Goal: Information Seeking & Learning: Compare options

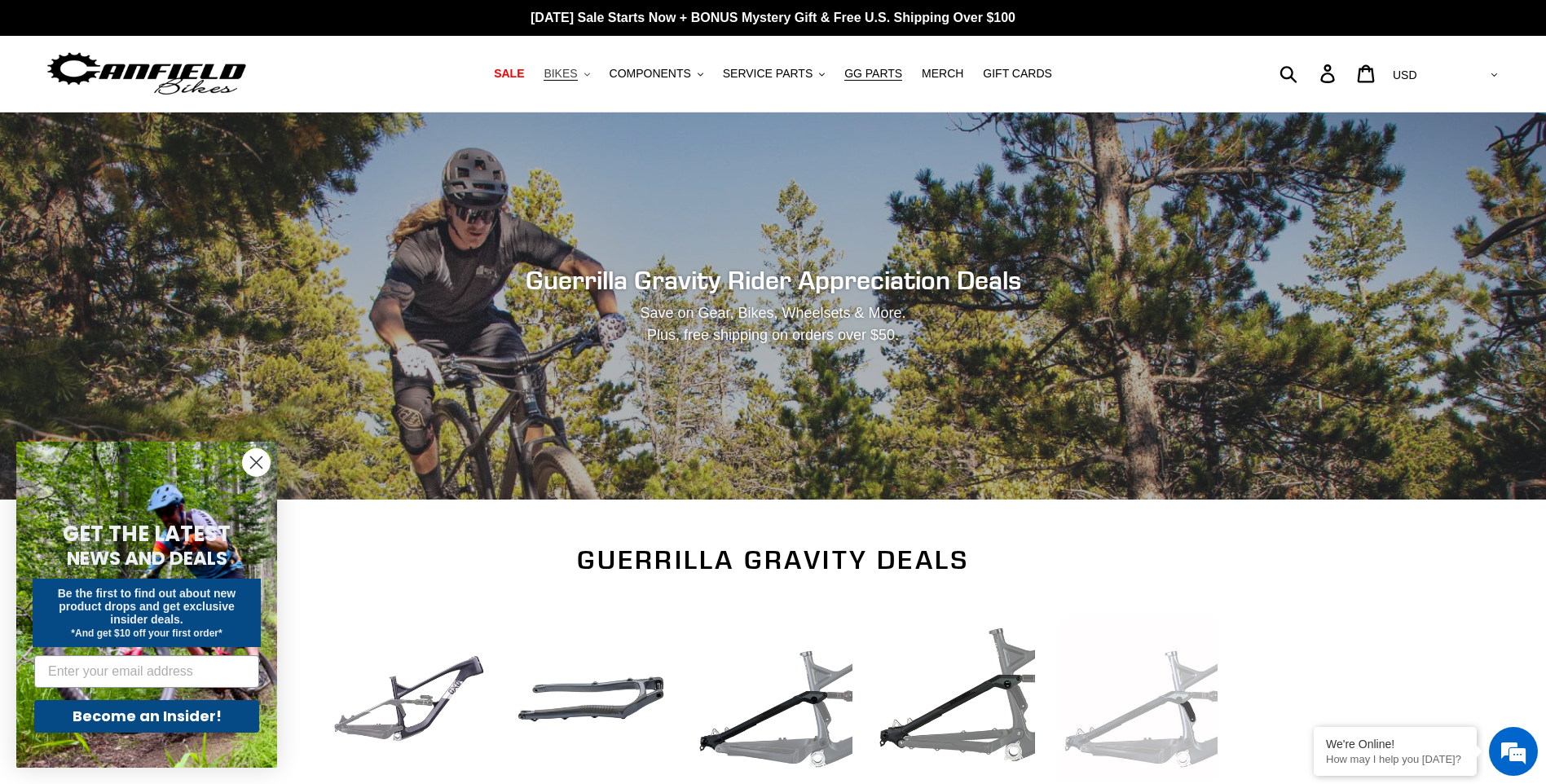
click at [577, 69] on span "BIKES" at bounding box center [560, 74] width 33 height 14
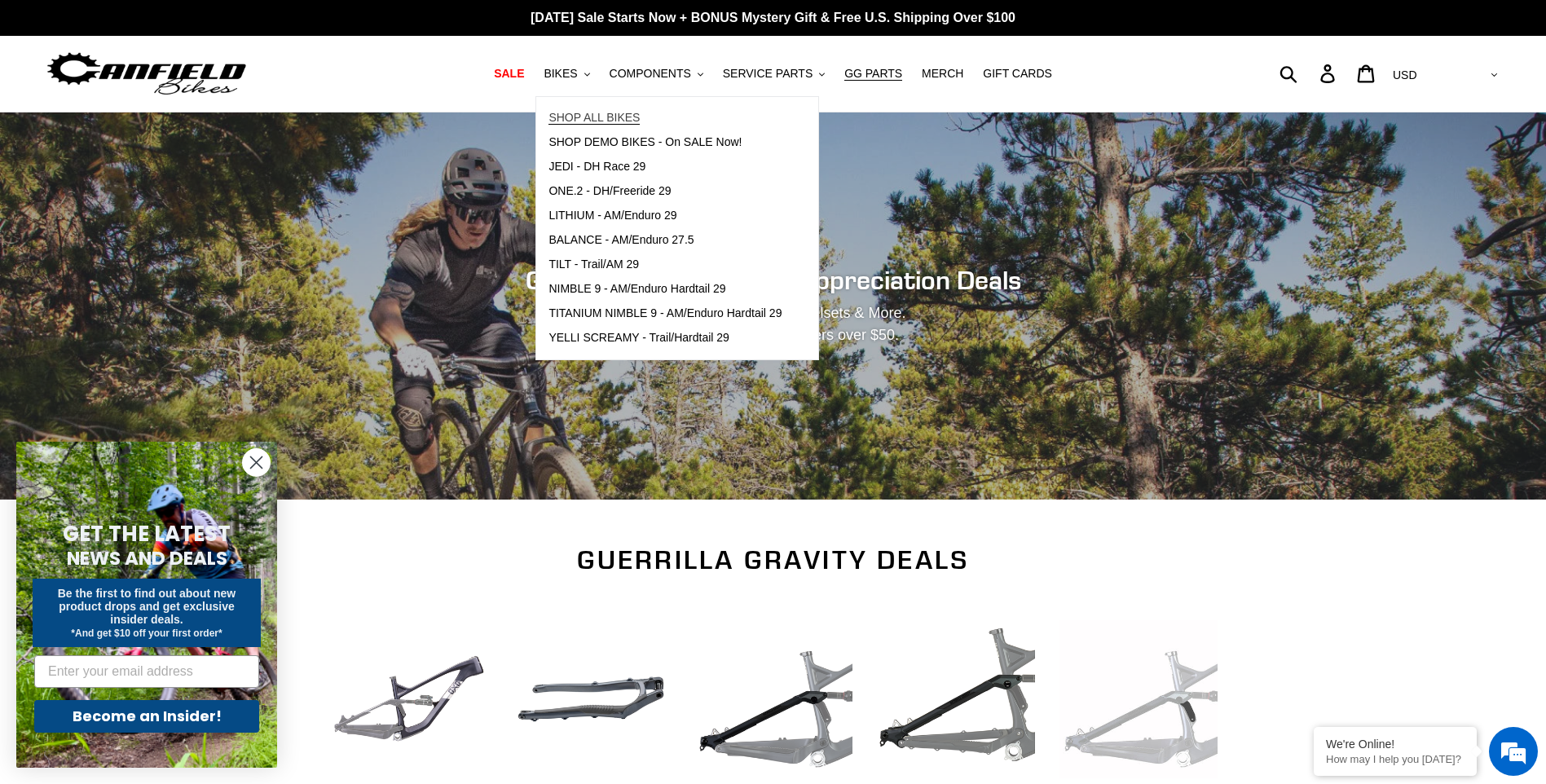
click at [587, 117] on span "SHOP ALL BIKES" at bounding box center [594, 117] width 91 height 14
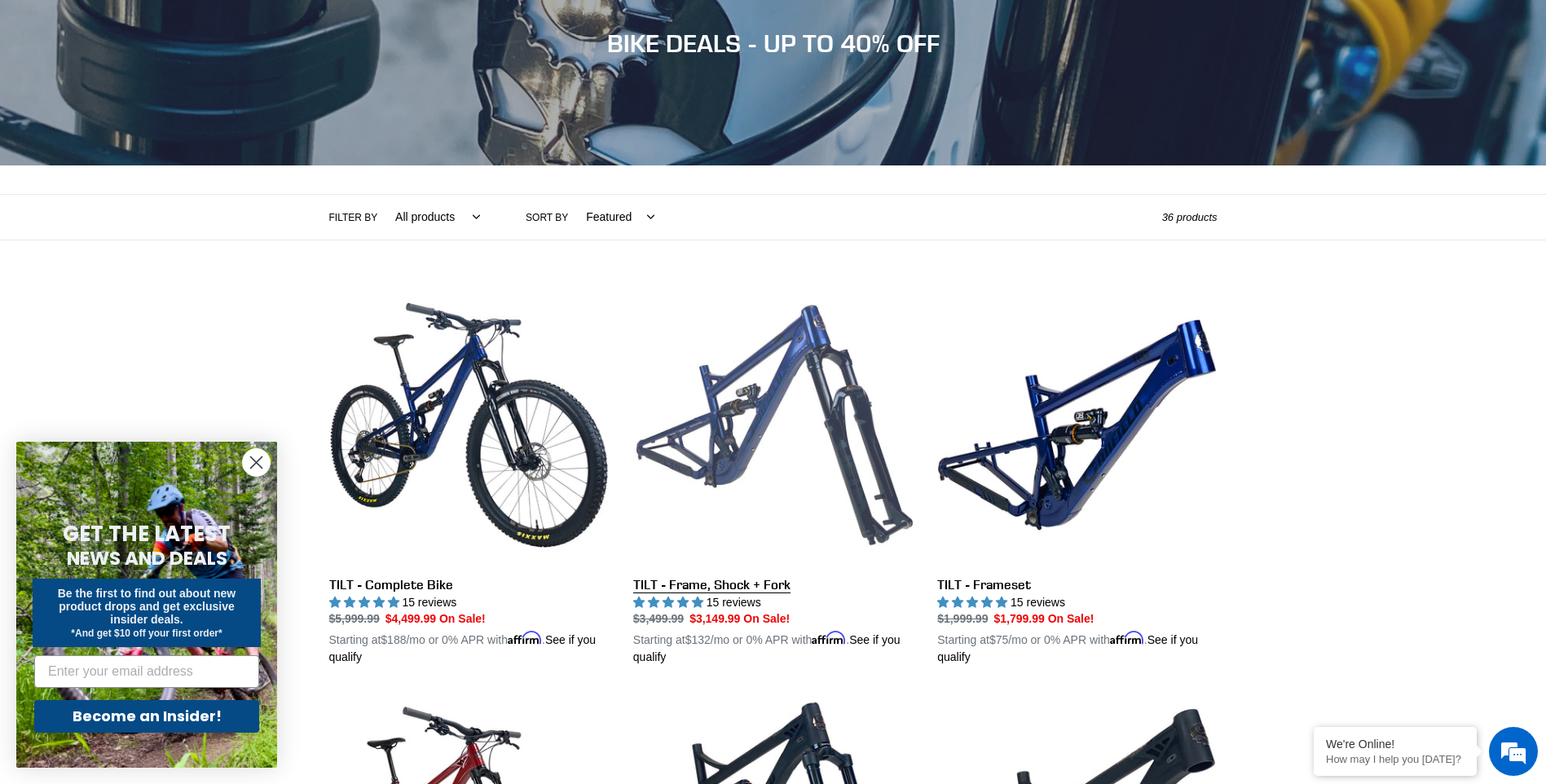
scroll to position [195, 0]
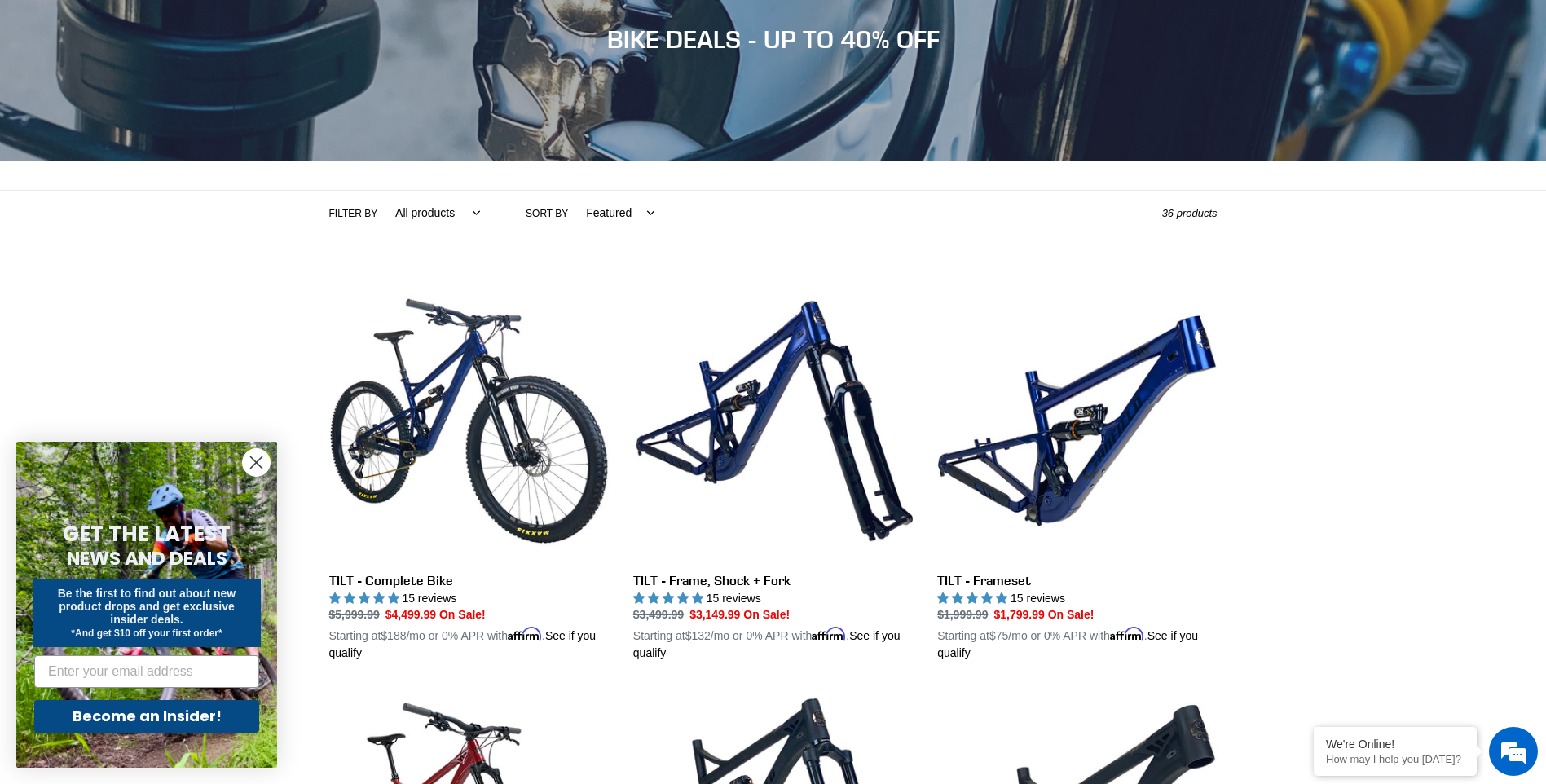
click at [260, 456] on circle "Close dialog" at bounding box center [256, 462] width 27 height 27
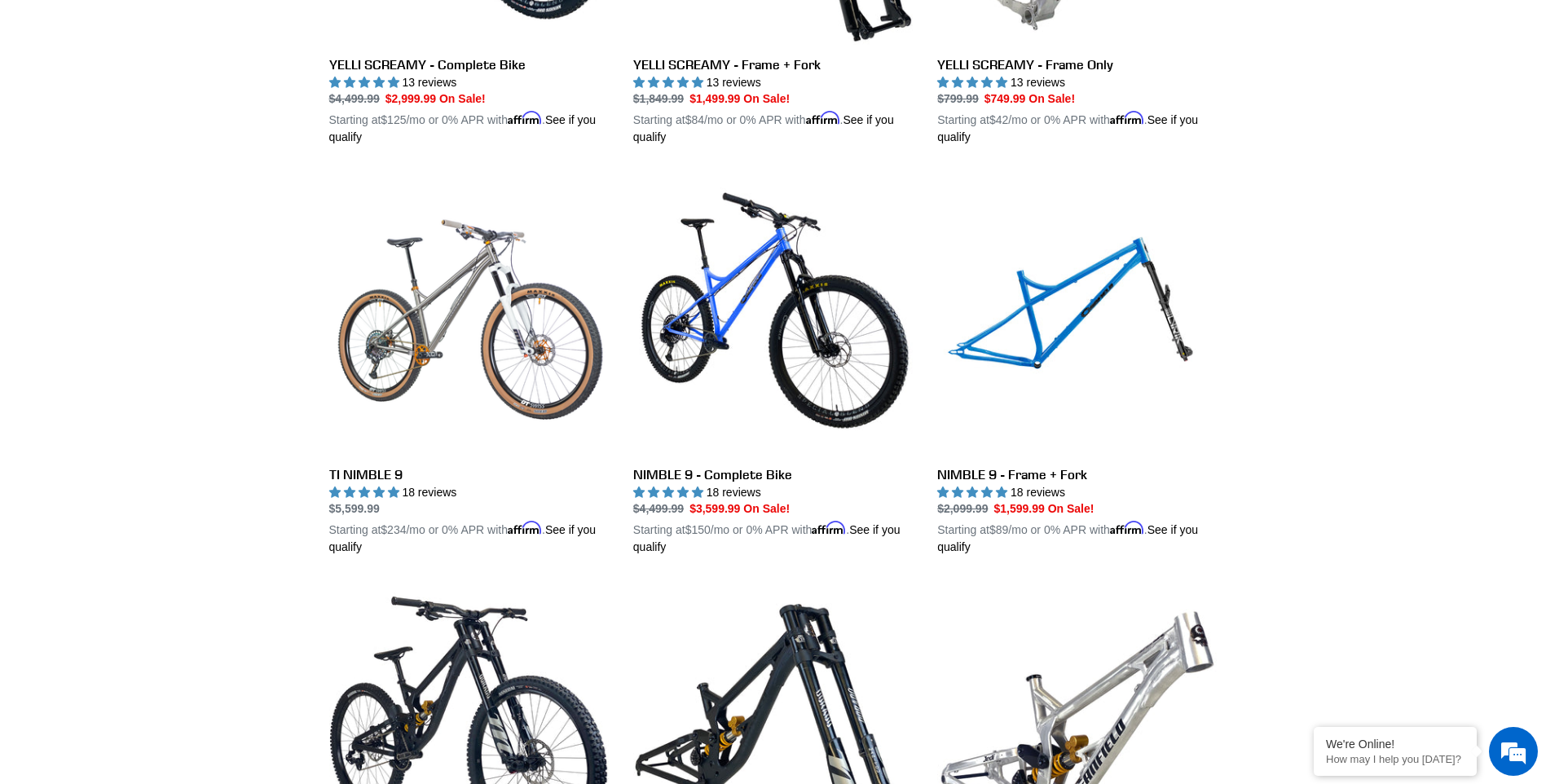
scroll to position [1532, 0]
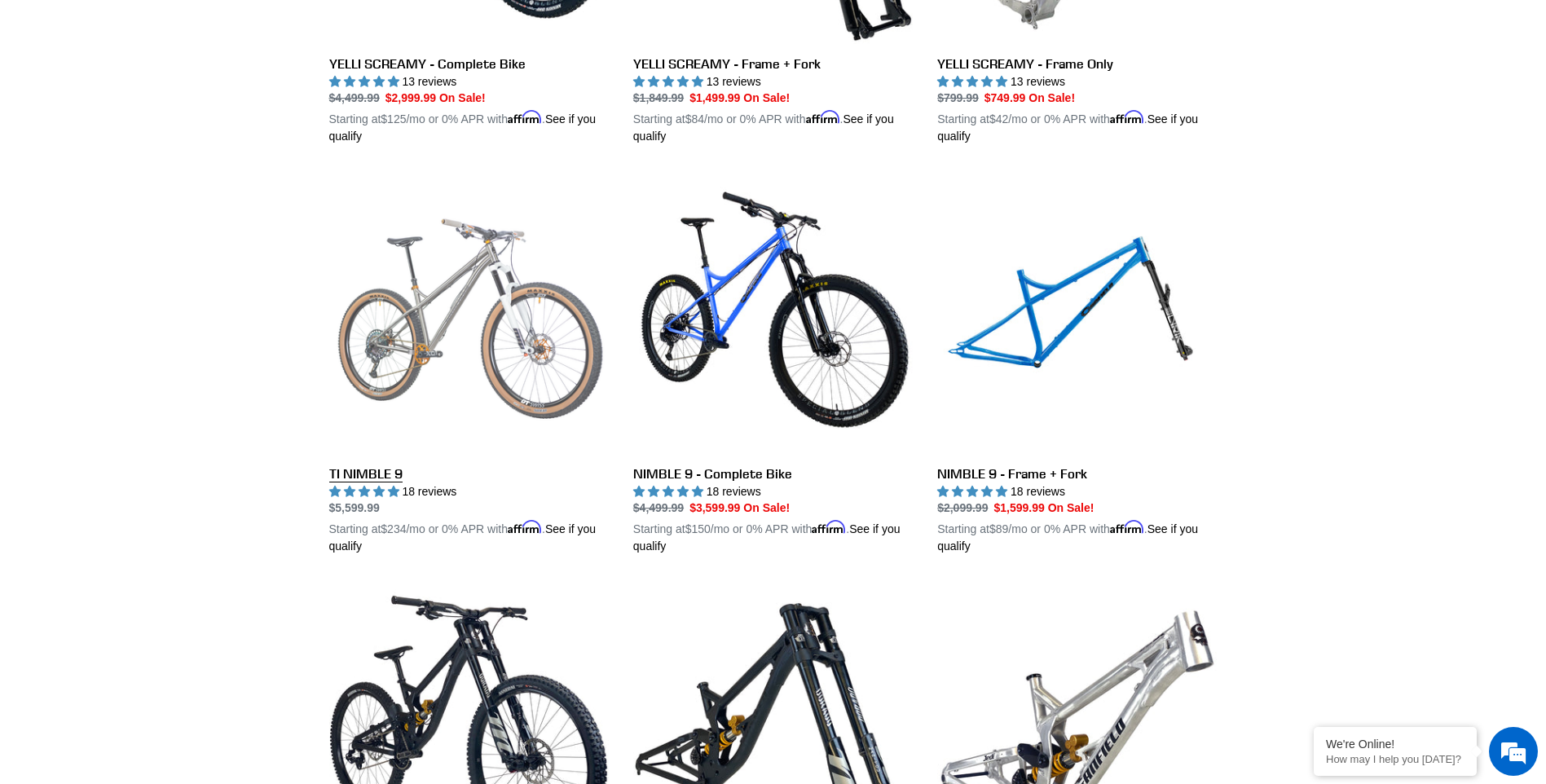
click at [484, 314] on link "TI NIMBLE 9" at bounding box center [469, 364] width 280 height 381
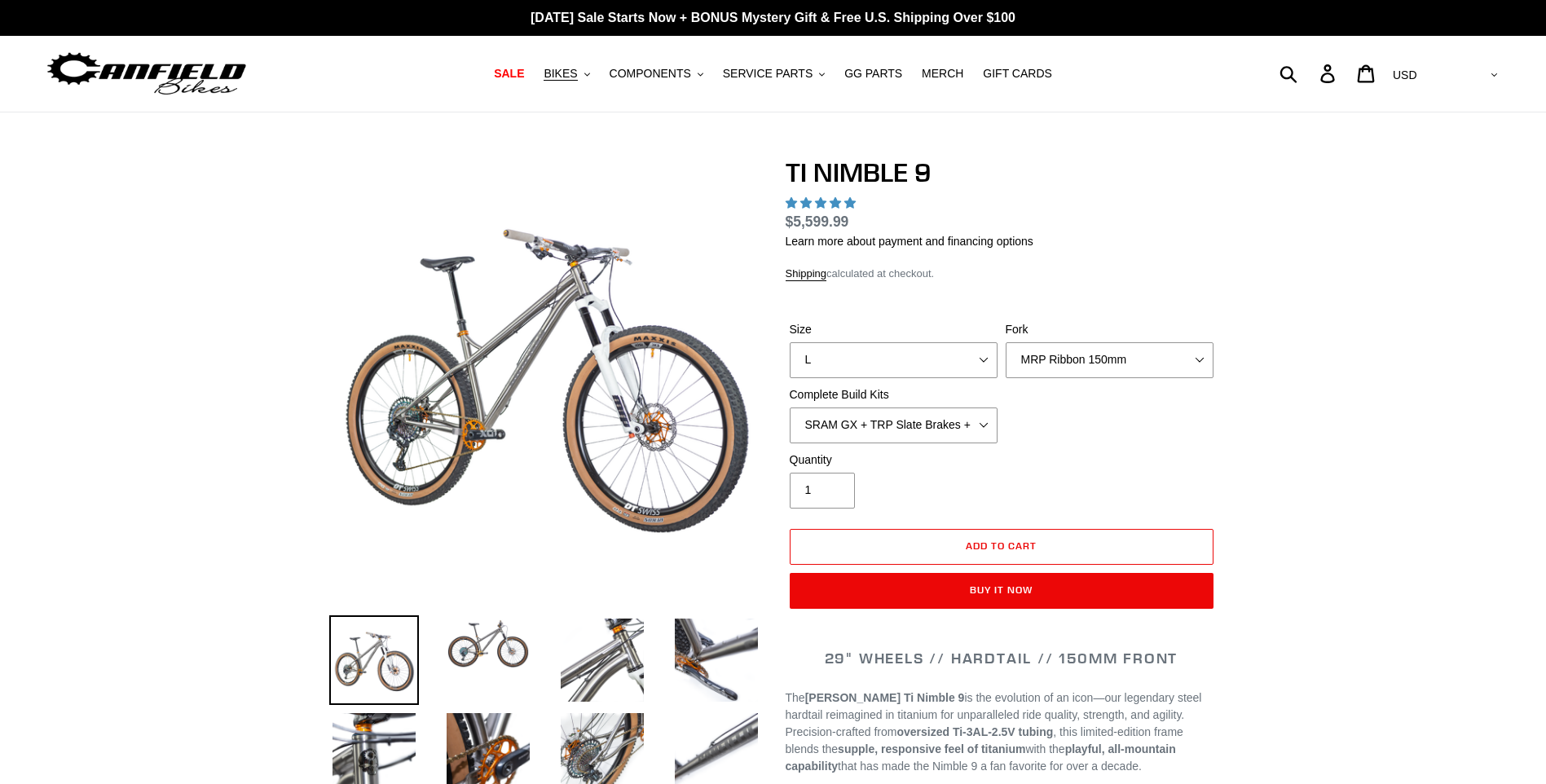
select select "highest-rating"
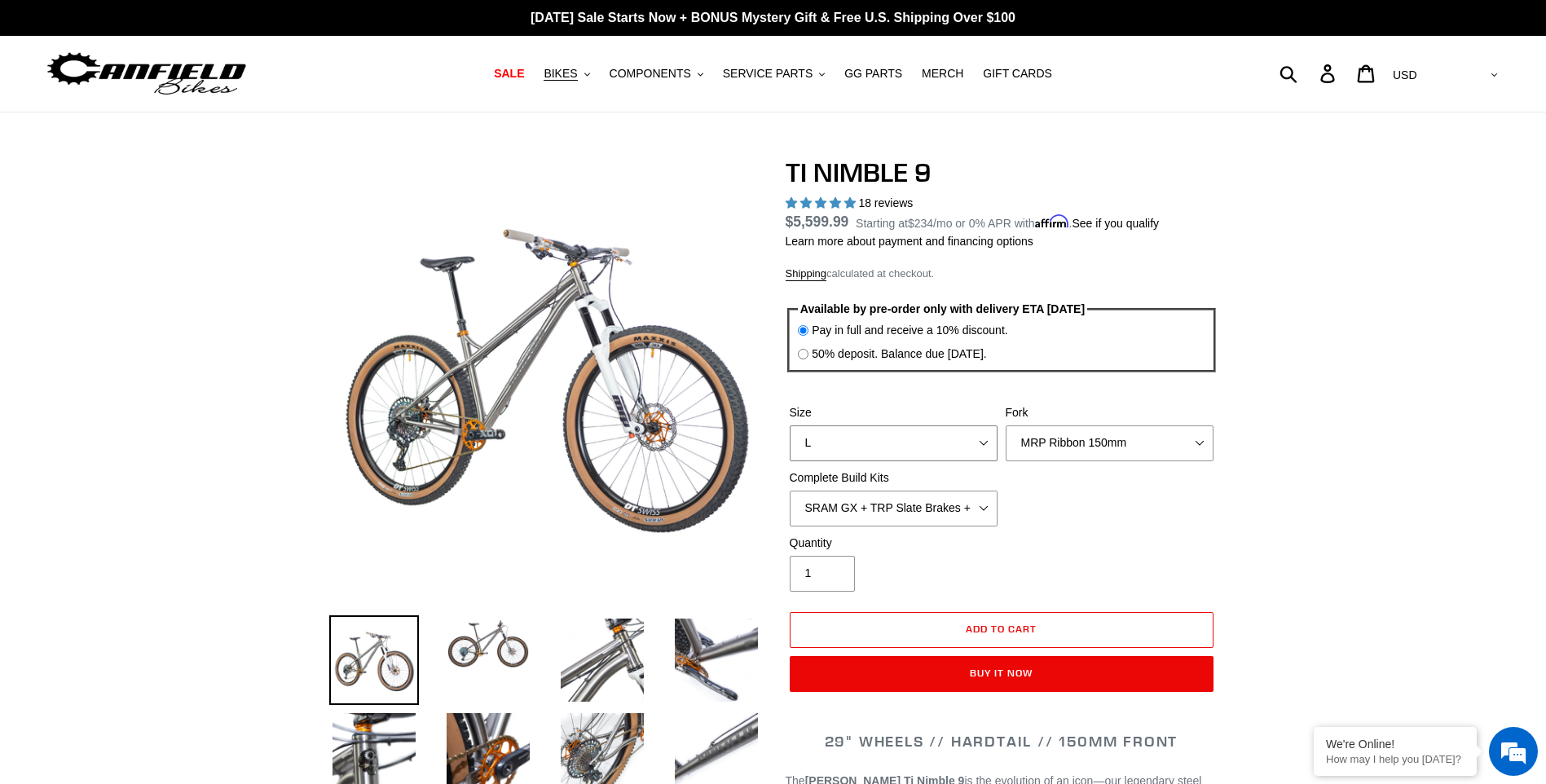
click at [985, 437] on select "S M L XL / XXL (Specify at checkout)" at bounding box center [894, 443] width 208 height 36
select select "S"
click at [790, 425] on select "S M L XL / XXL (Specify at checkout)" at bounding box center [894, 443] width 208 height 36
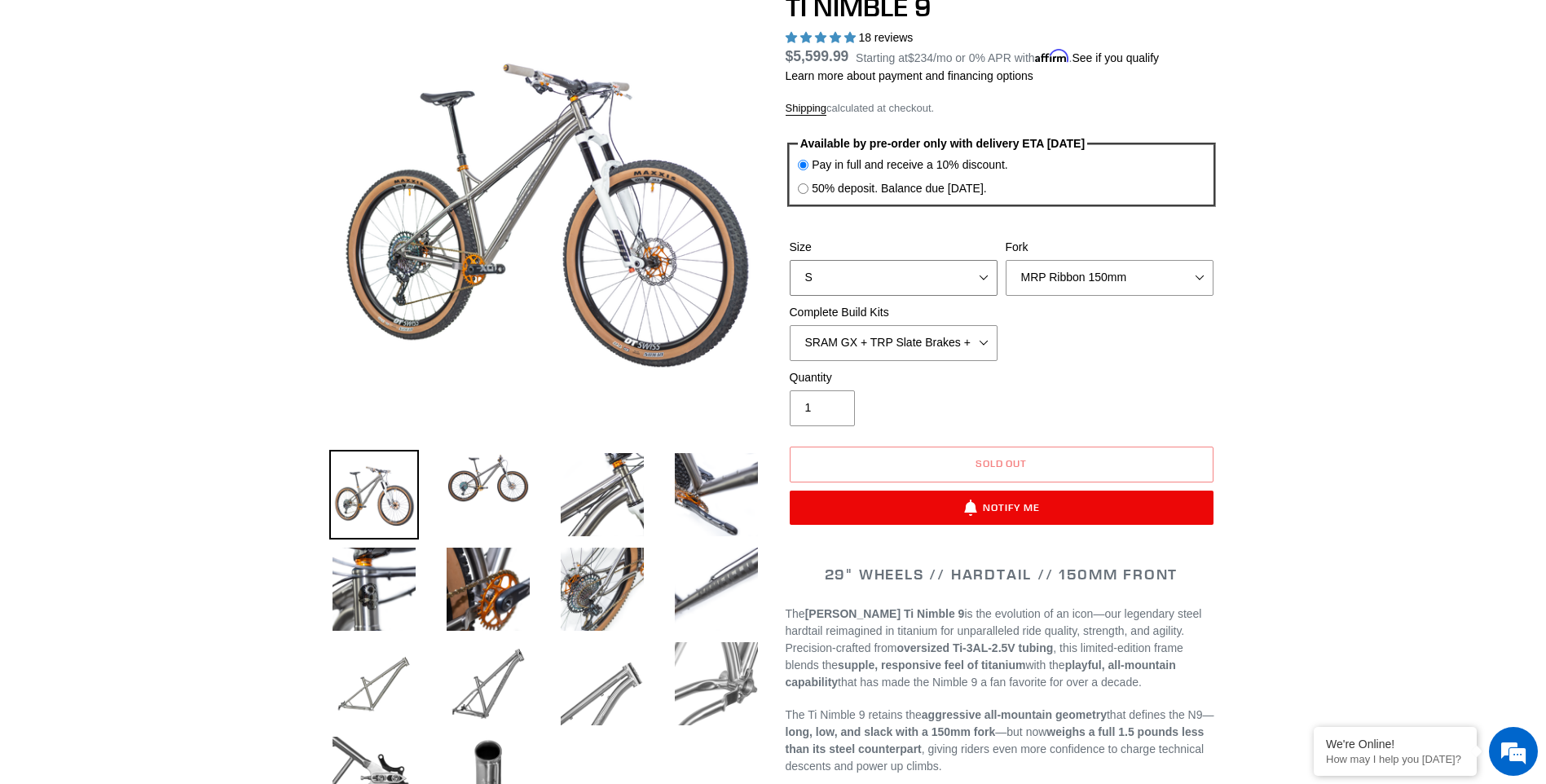
scroll to position [195, 0]
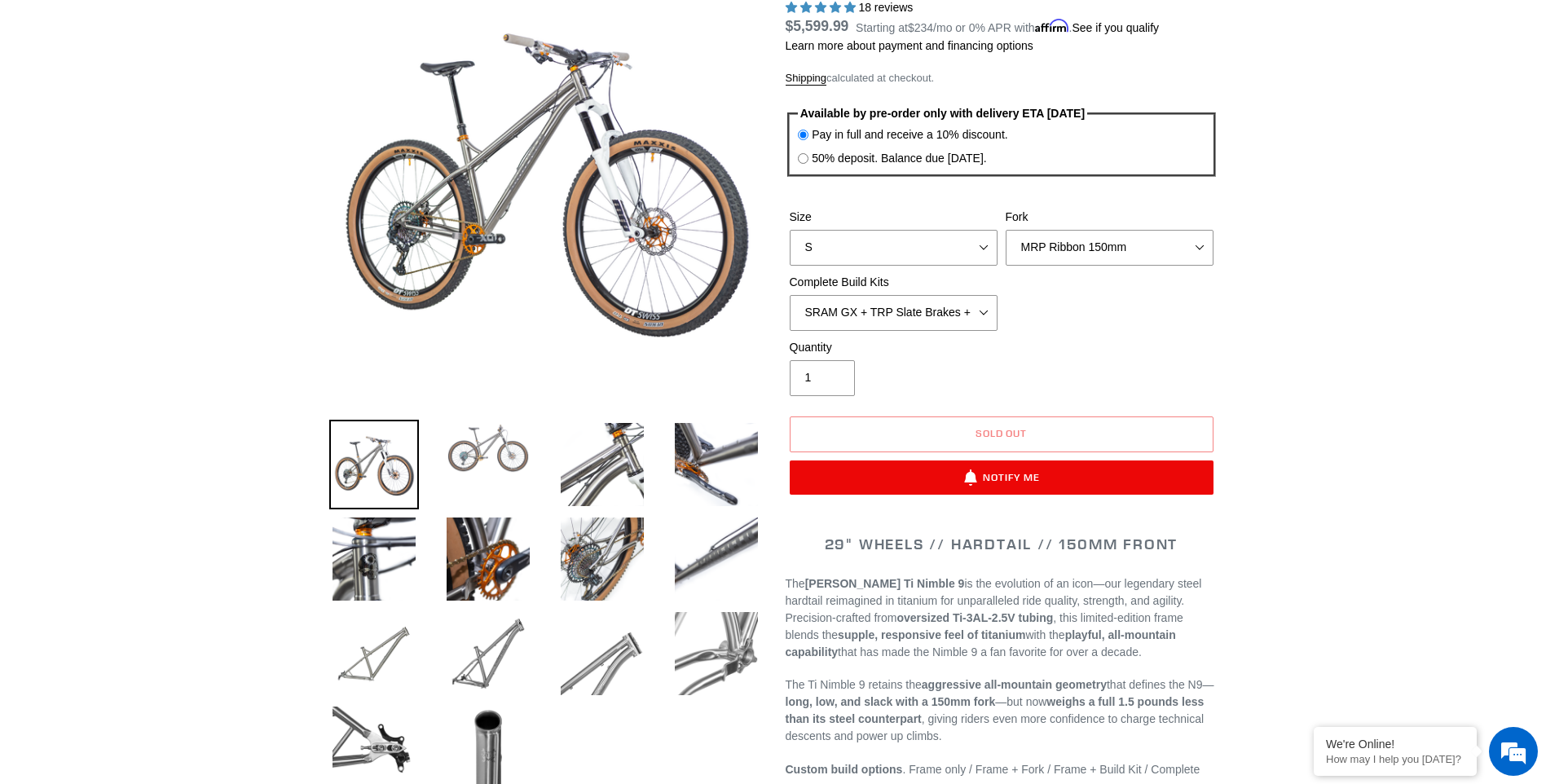
click at [468, 458] on img at bounding box center [488, 448] width 89 height 57
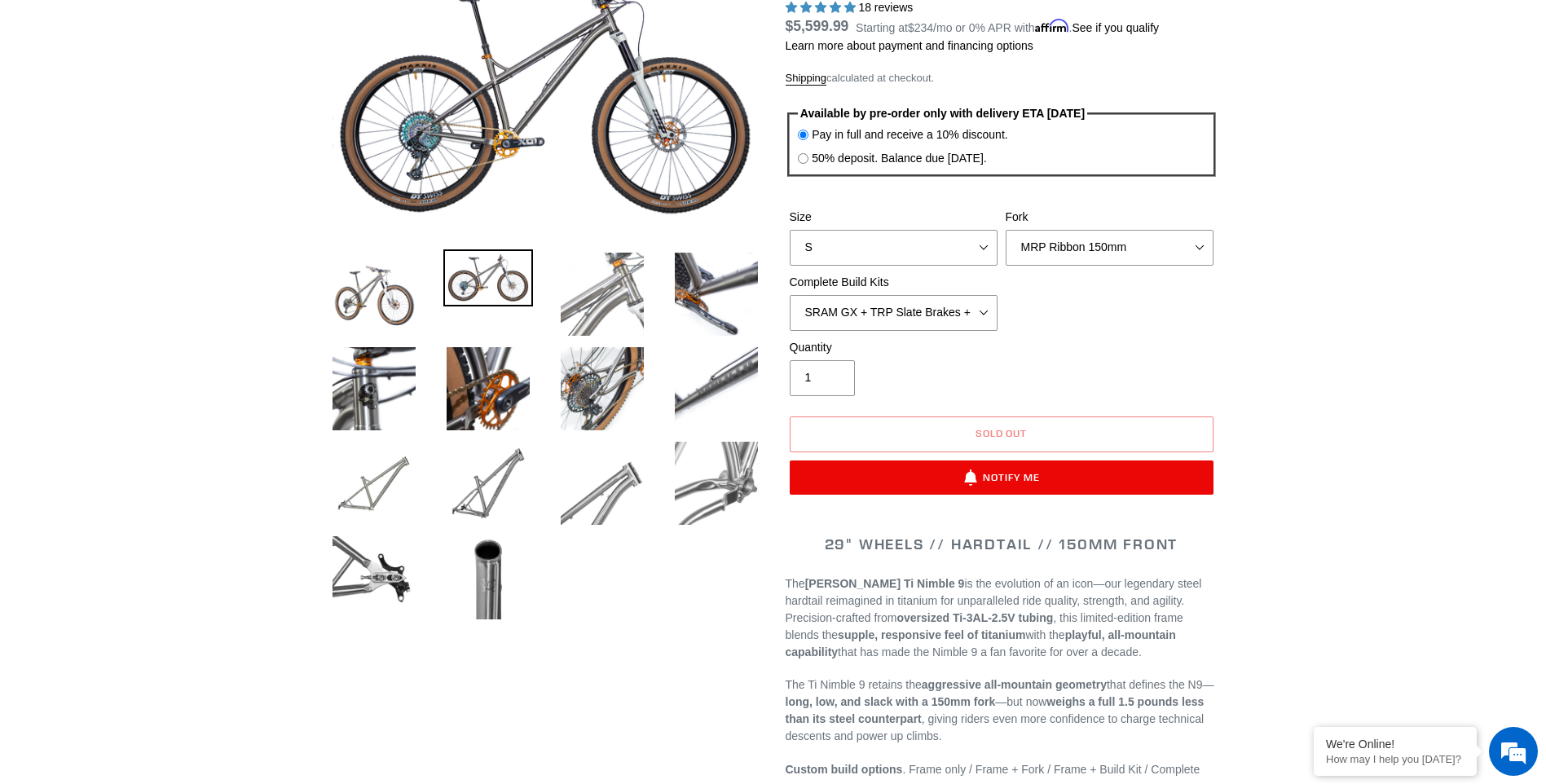
click at [587, 270] on img at bounding box center [602, 294] width 89 height 89
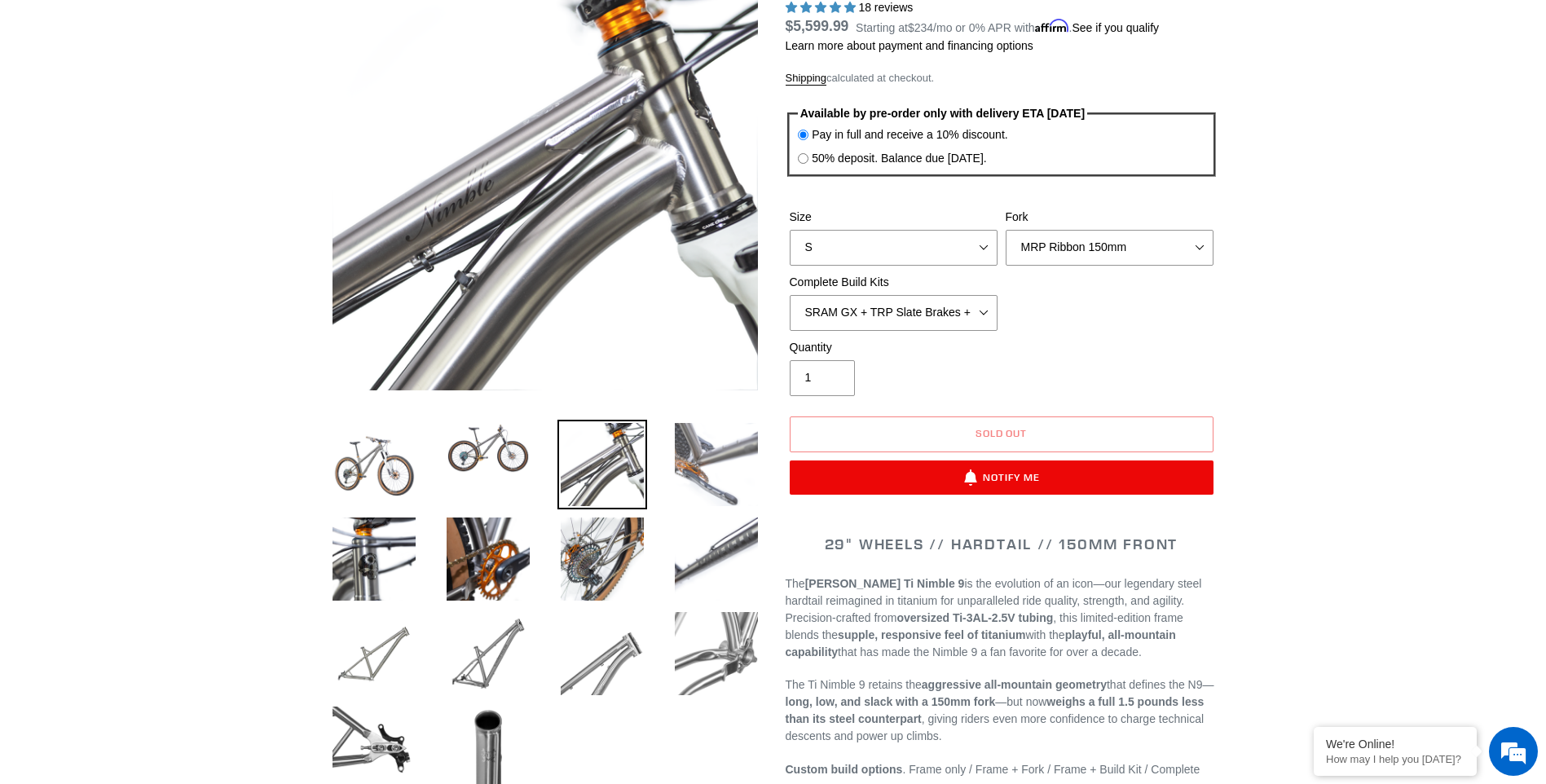
click at [686, 437] on img at bounding box center [716, 464] width 89 height 89
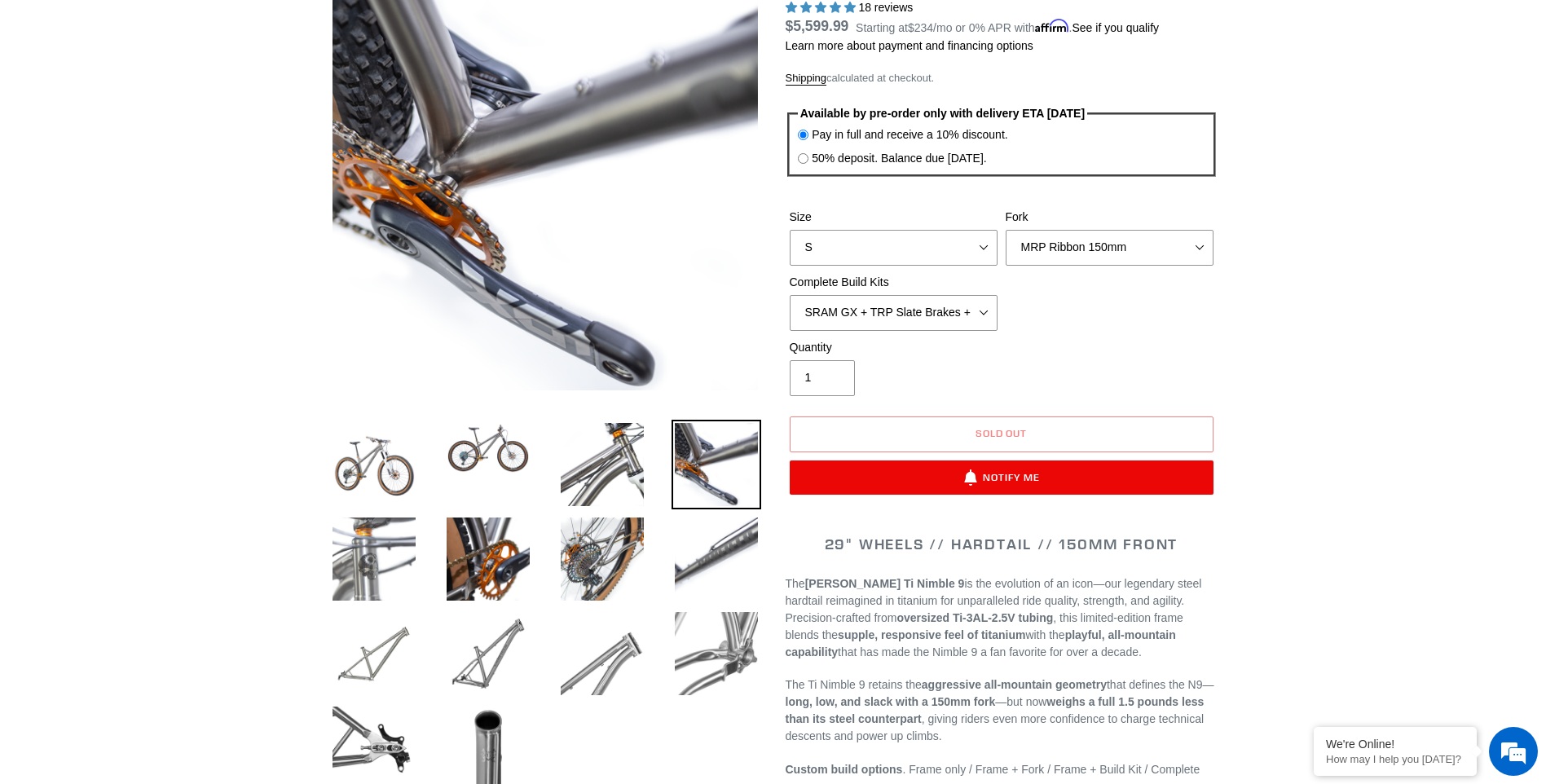
click at [398, 555] on img at bounding box center [374, 559] width 89 height 89
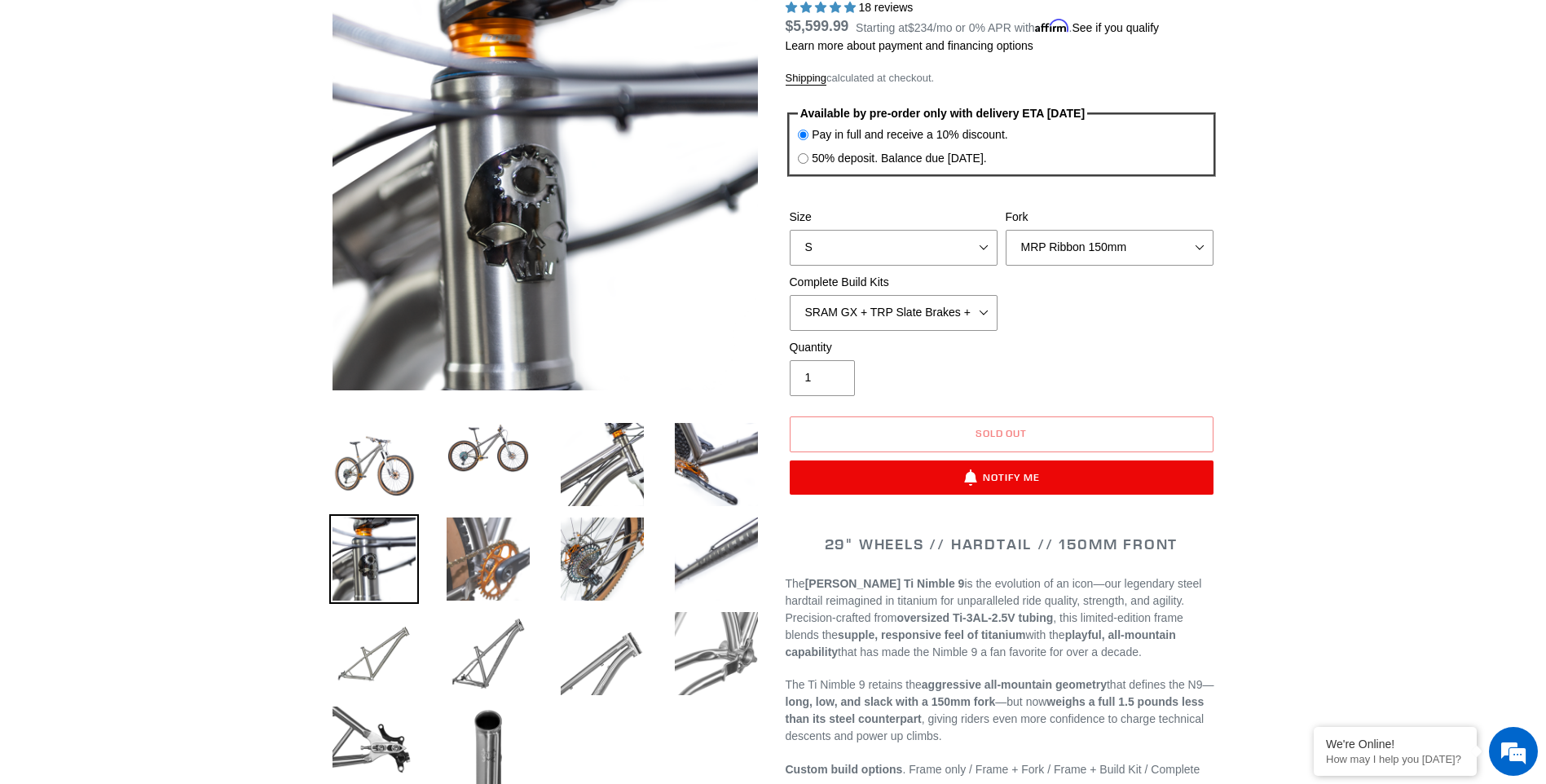
click at [493, 559] on img at bounding box center [488, 559] width 89 height 89
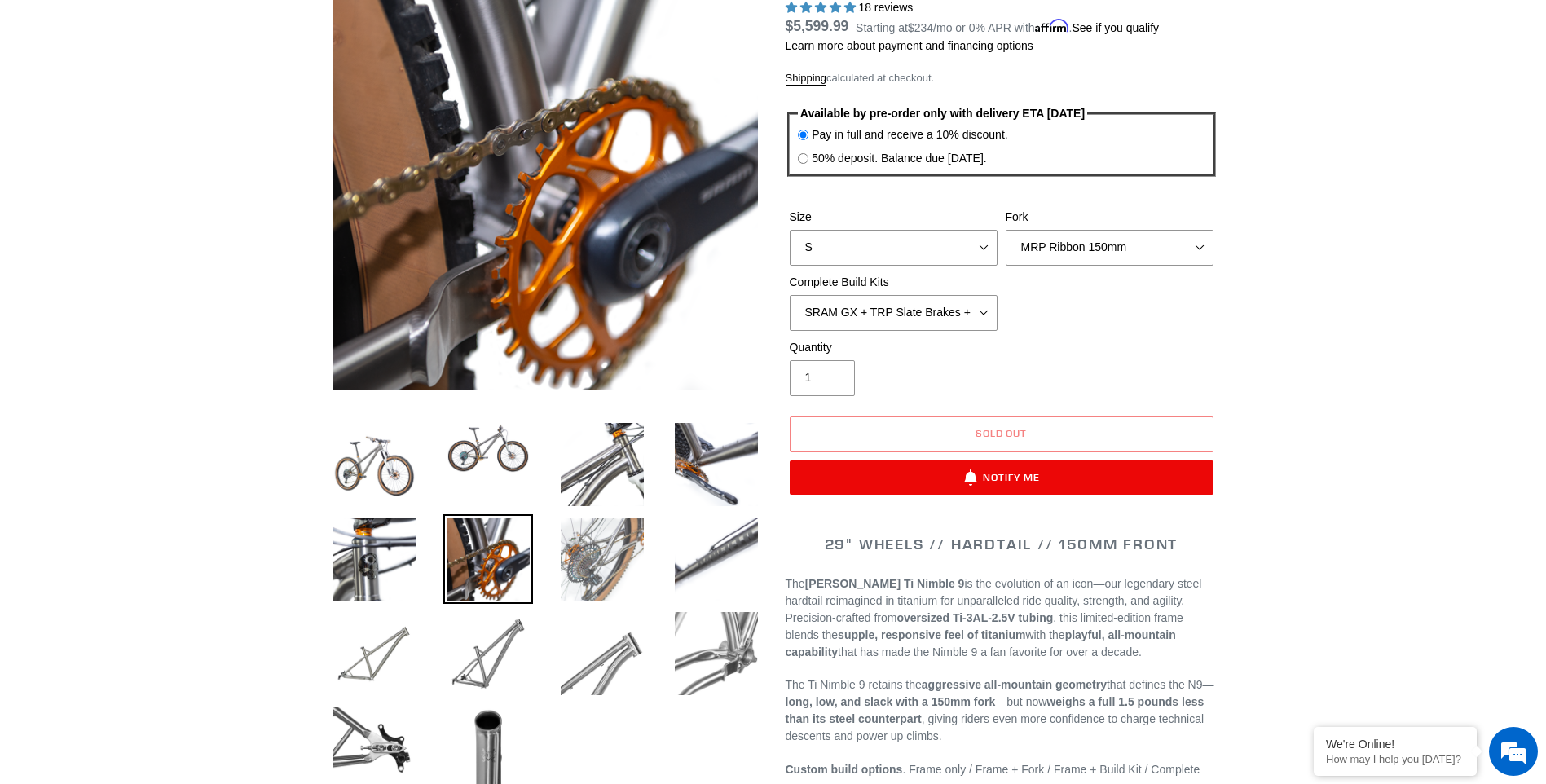
click at [629, 556] on img at bounding box center [602, 559] width 89 height 89
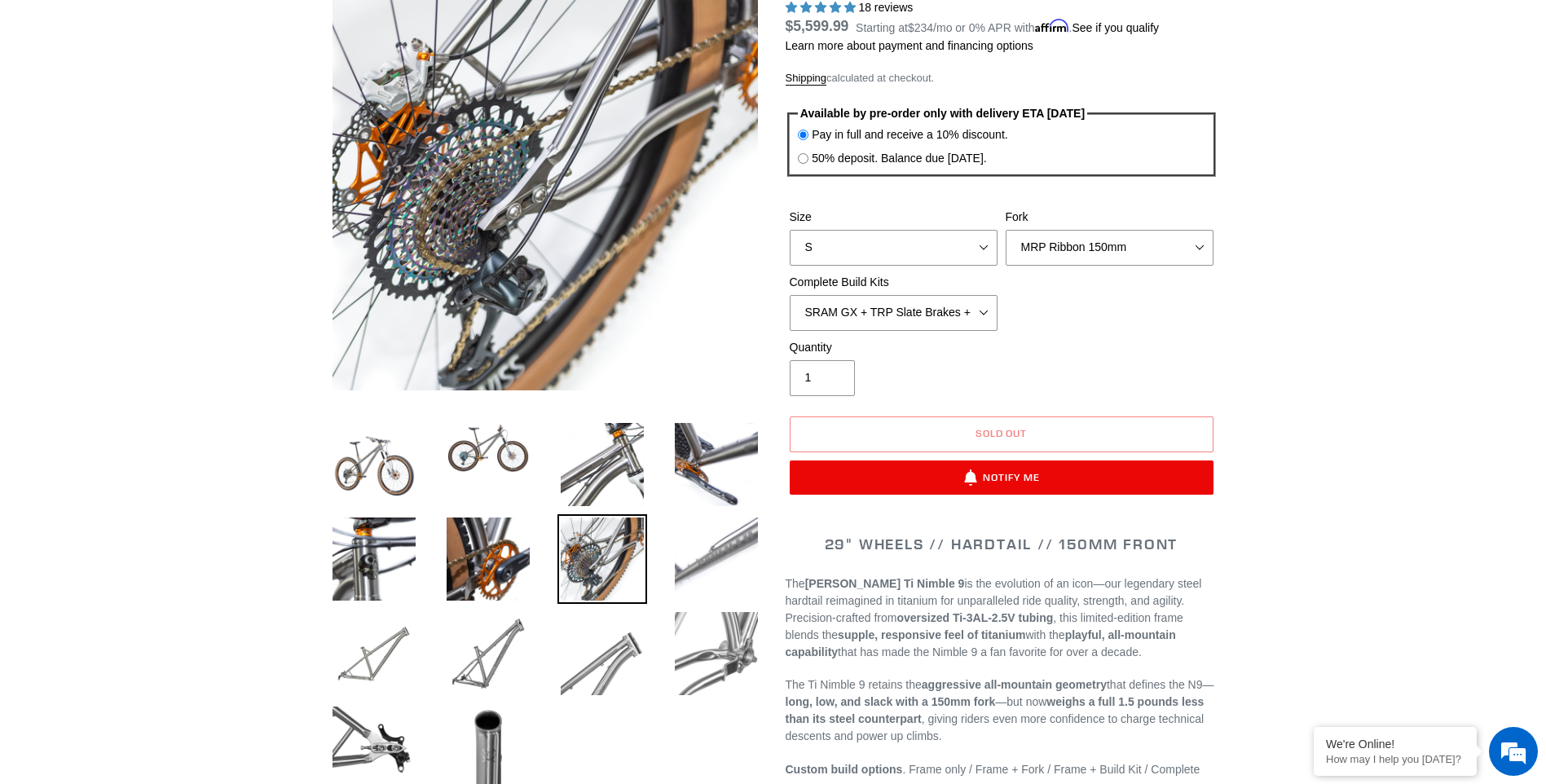
click at [717, 554] on img at bounding box center [716, 559] width 89 height 89
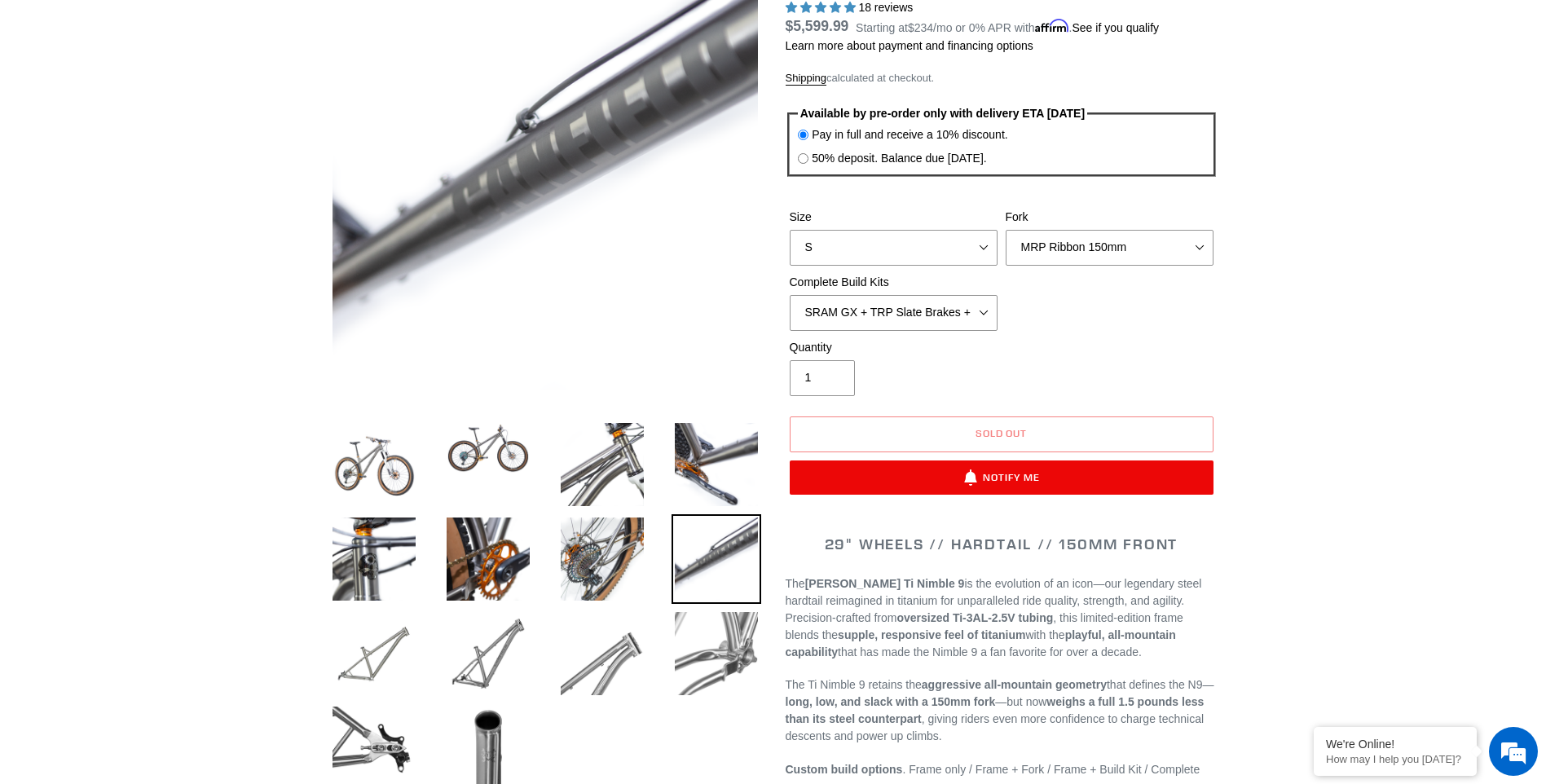
click at [717, 554] on img at bounding box center [716, 559] width 89 height 89
click at [715, 628] on img at bounding box center [716, 652] width 89 height 89
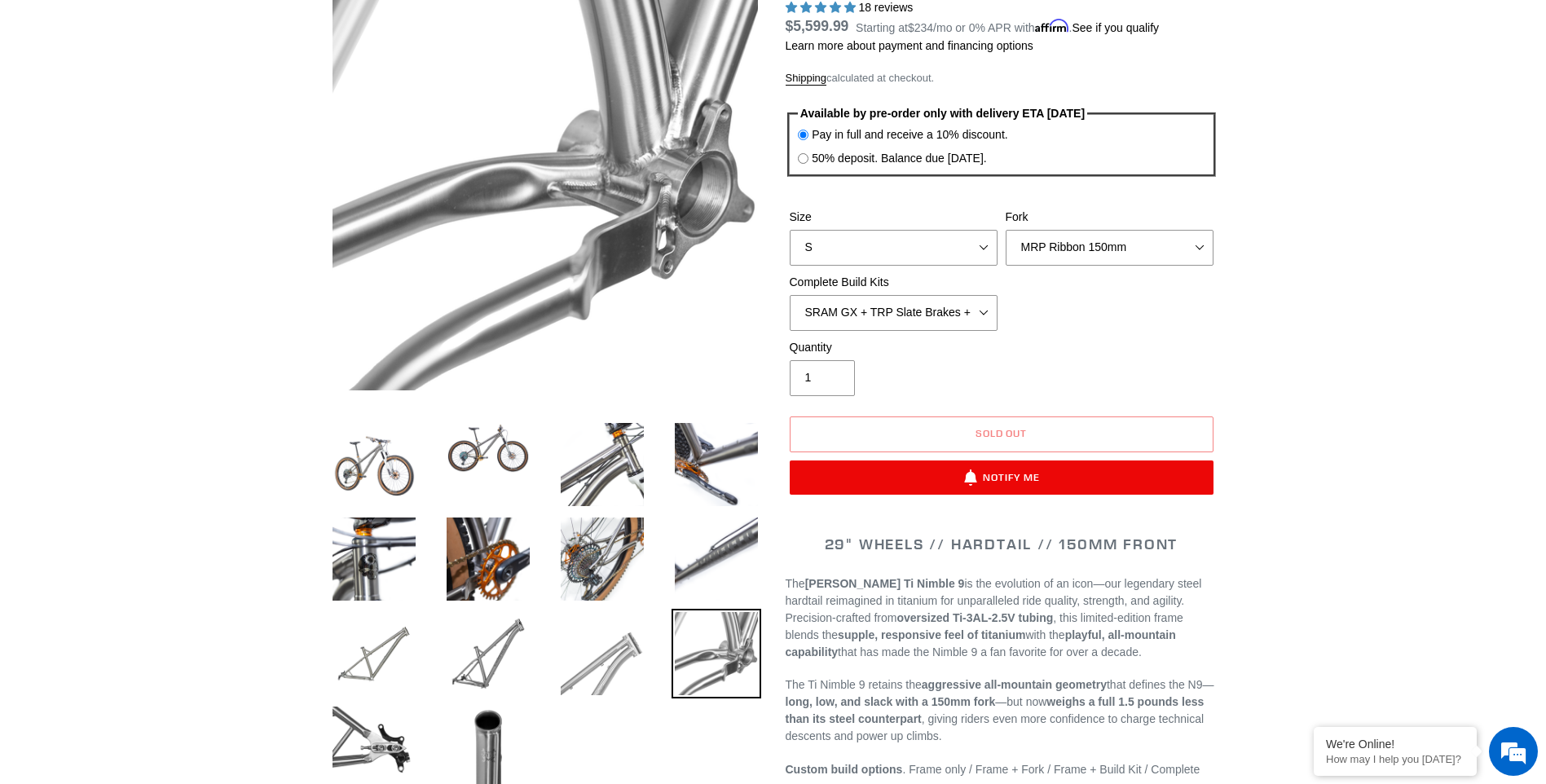
click at [603, 640] on img at bounding box center [602, 652] width 89 height 89
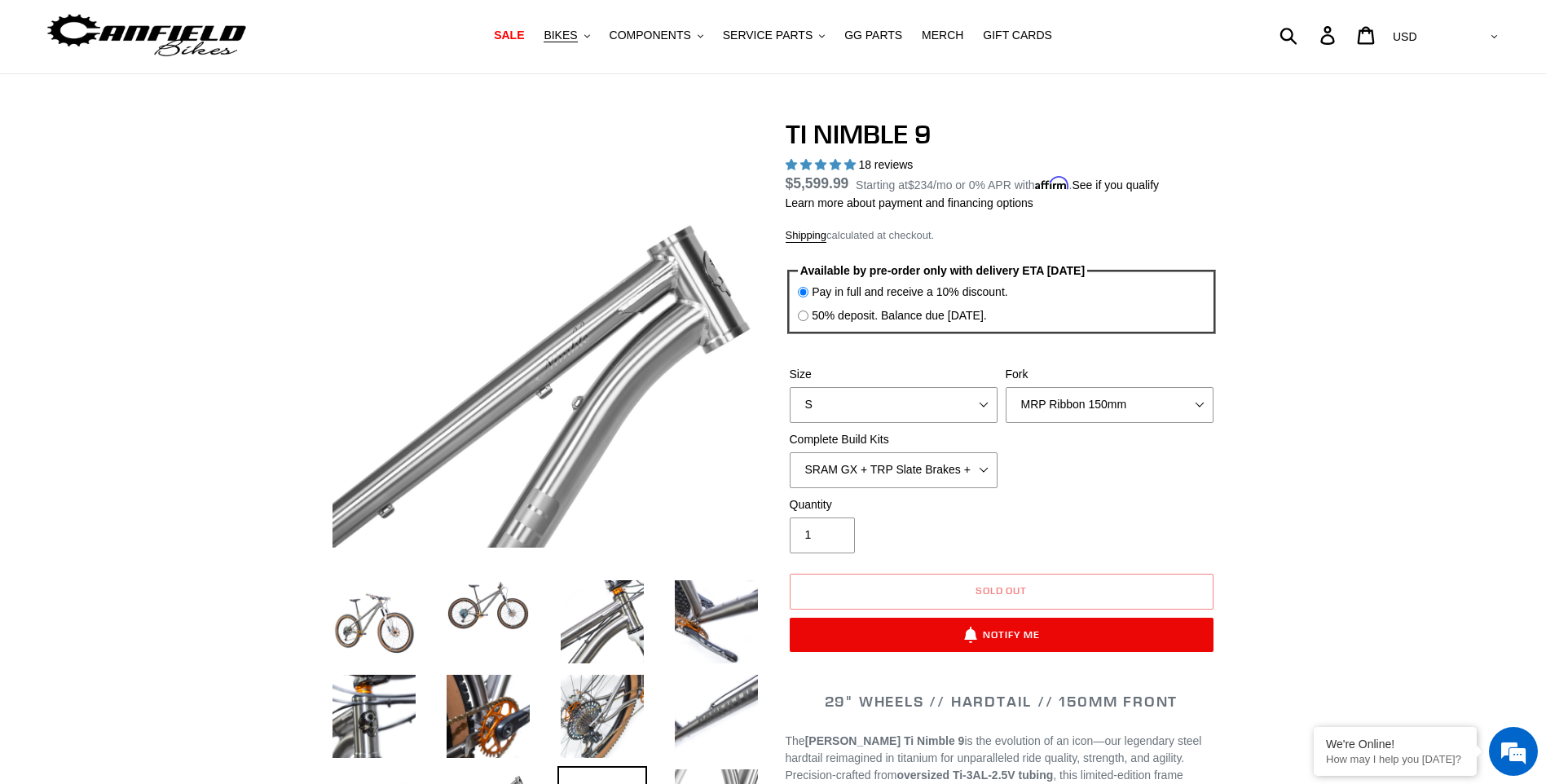
scroll to position [0, 0]
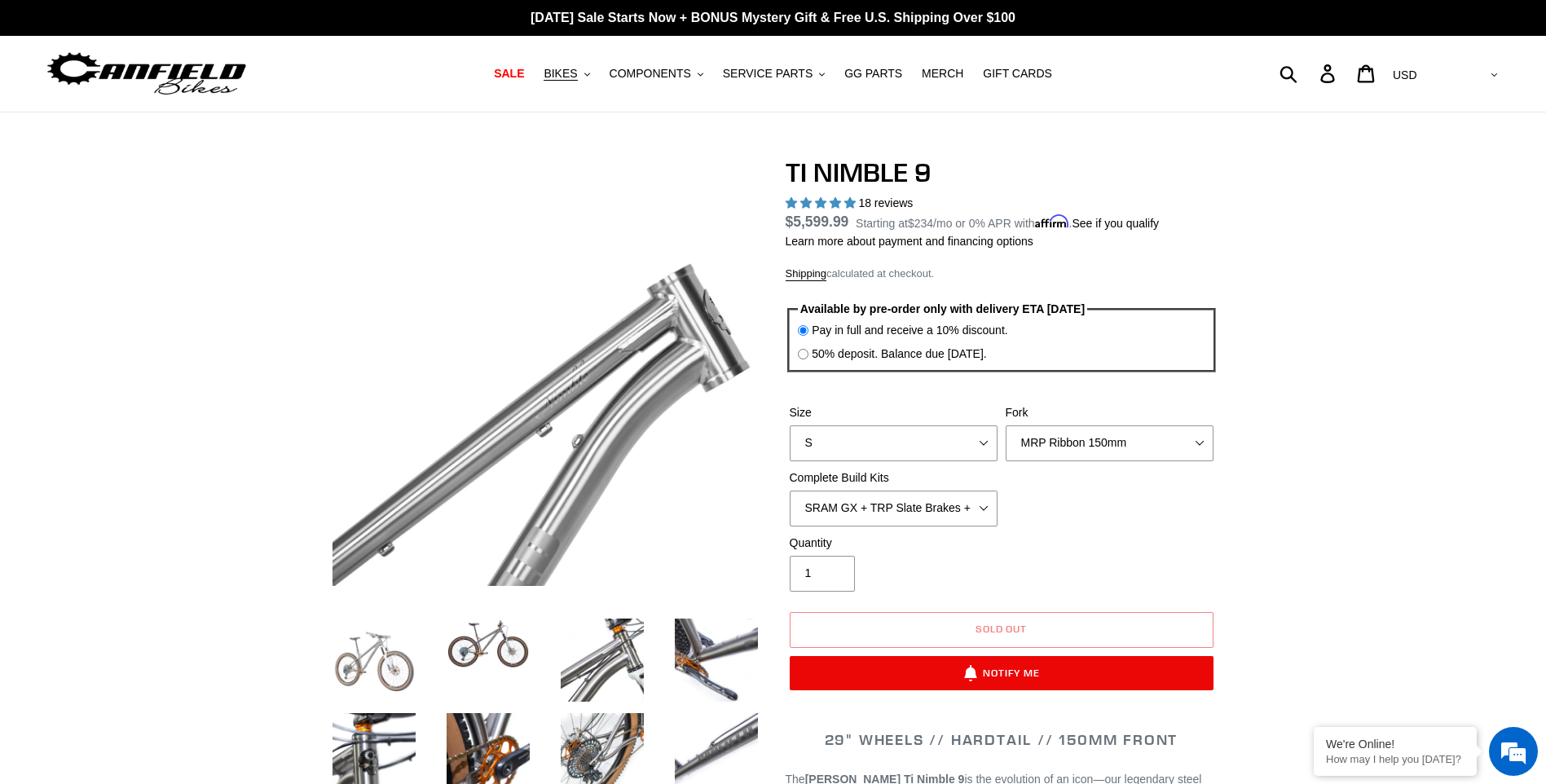
click at [355, 657] on img at bounding box center [374, 659] width 89 height 89
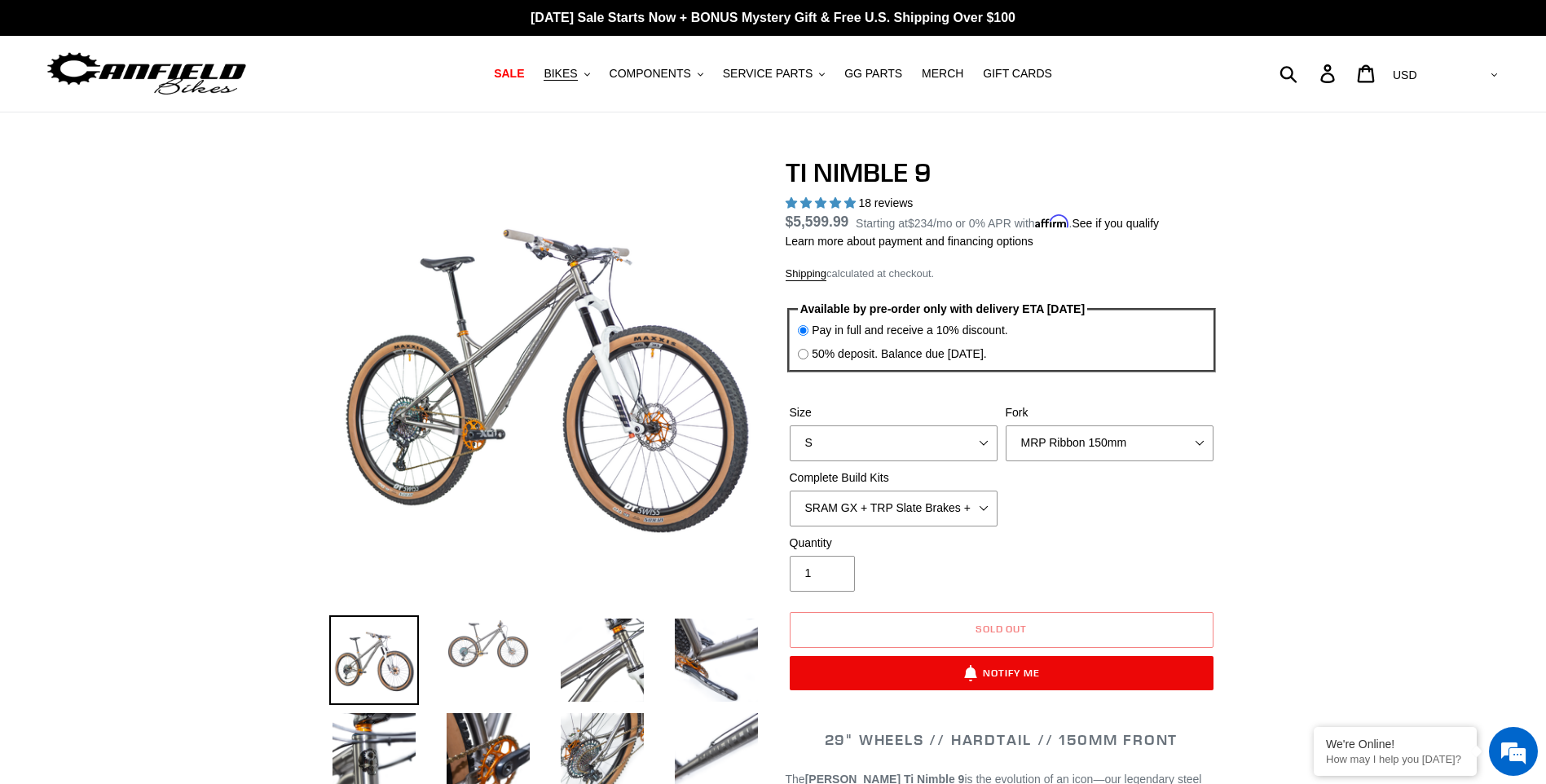
click at [475, 658] on img at bounding box center [488, 643] width 89 height 57
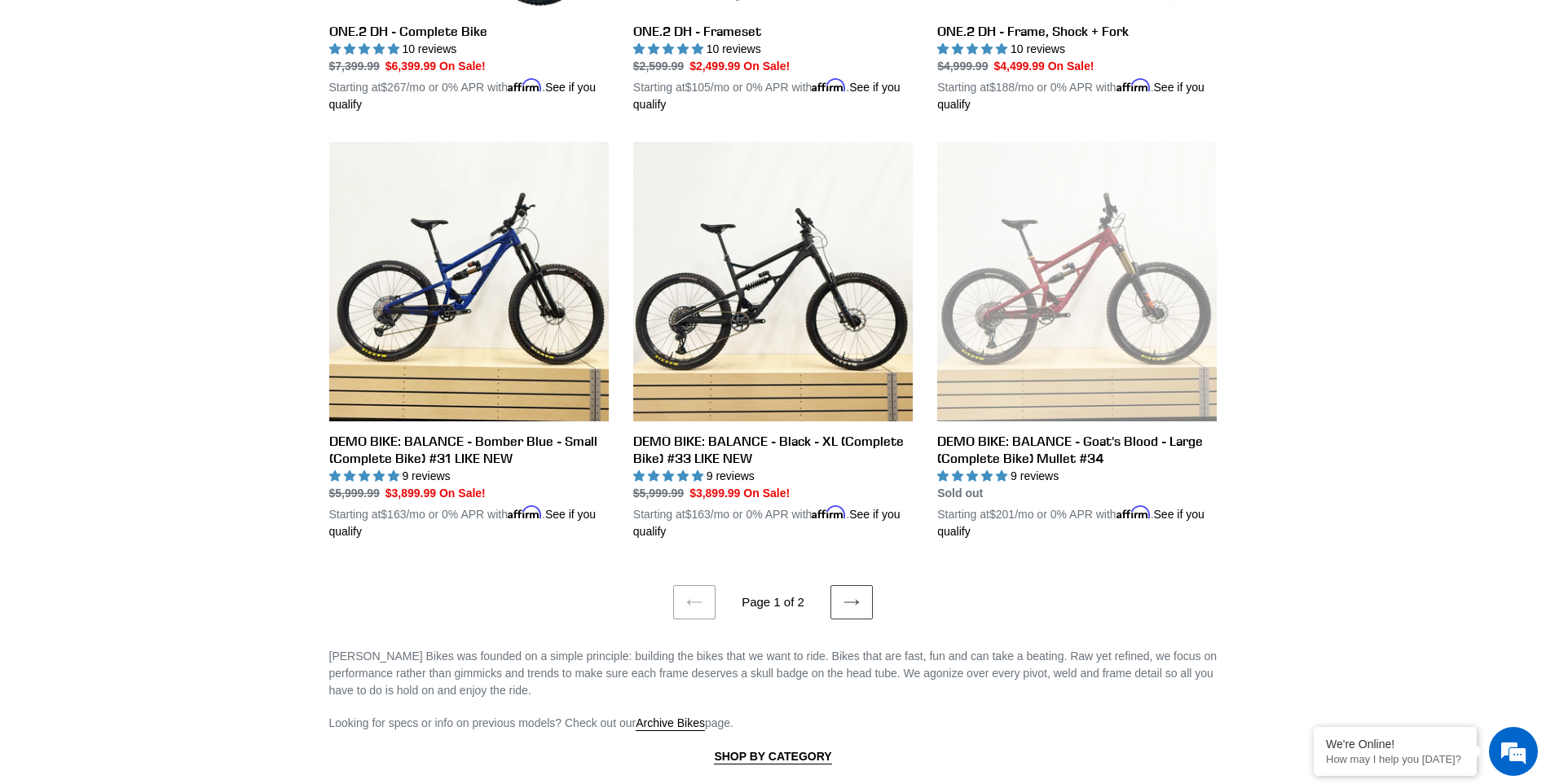
scroll to position [3203, 0]
click at [851, 594] on icon at bounding box center [851, 602] width 17 height 17
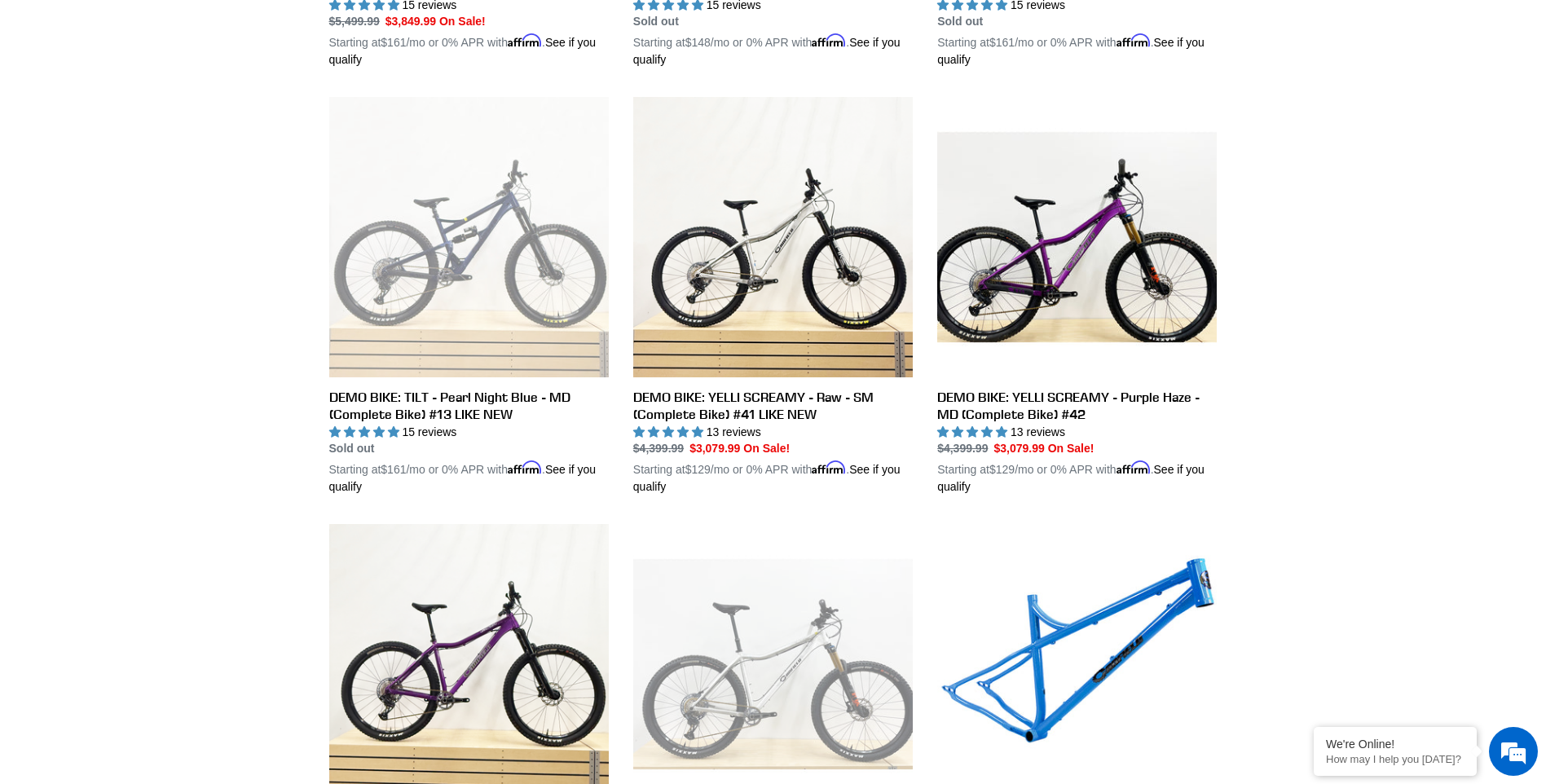
scroll to position [1205, 0]
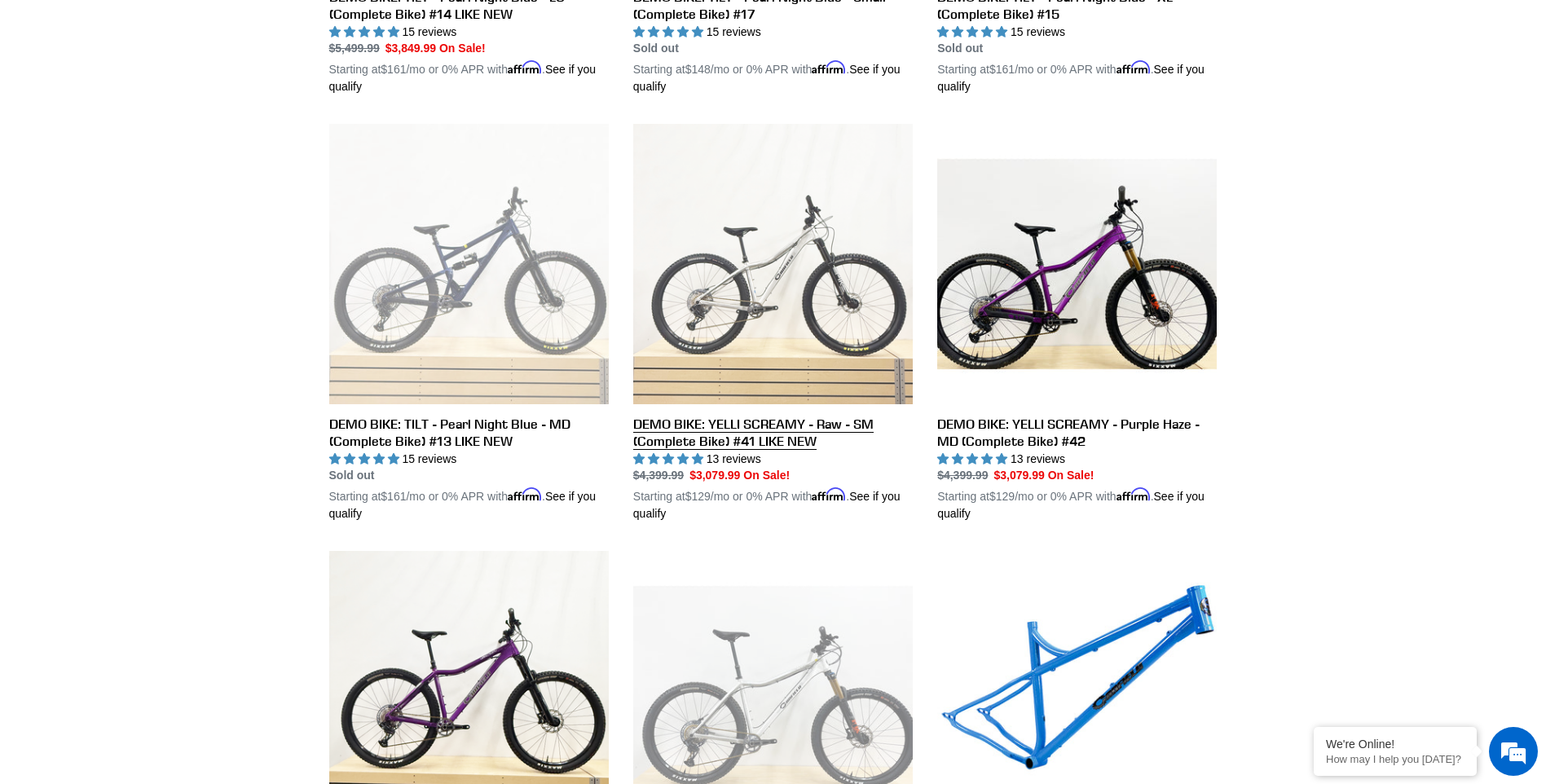
click at [842, 149] on link "DEMO BIKE: YELLI SCREAMY - Raw - SM (Complete Bike) #41 LIKE NEW" at bounding box center [773, 323] width 280 height 398
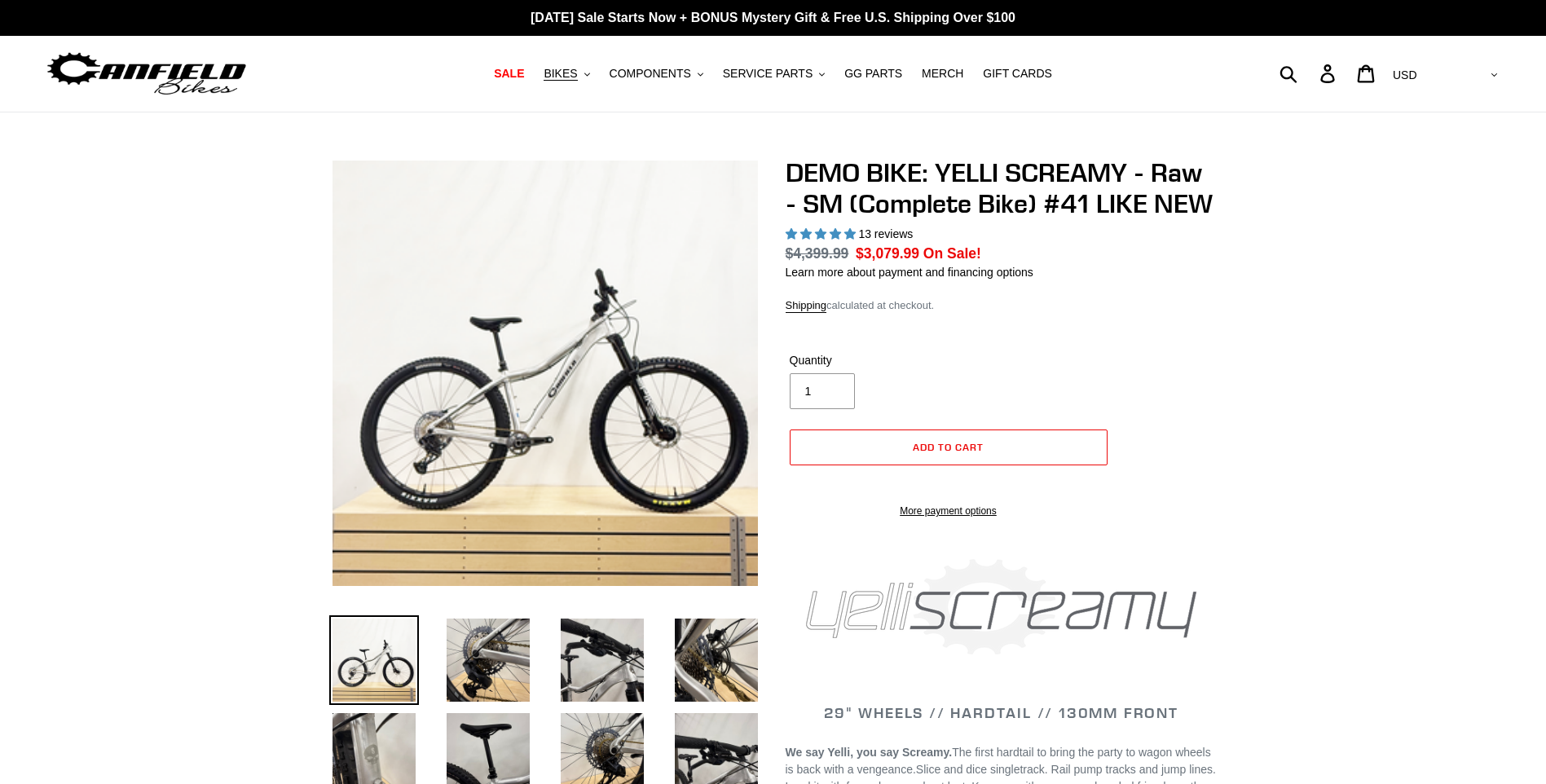
select select "highest-rating"
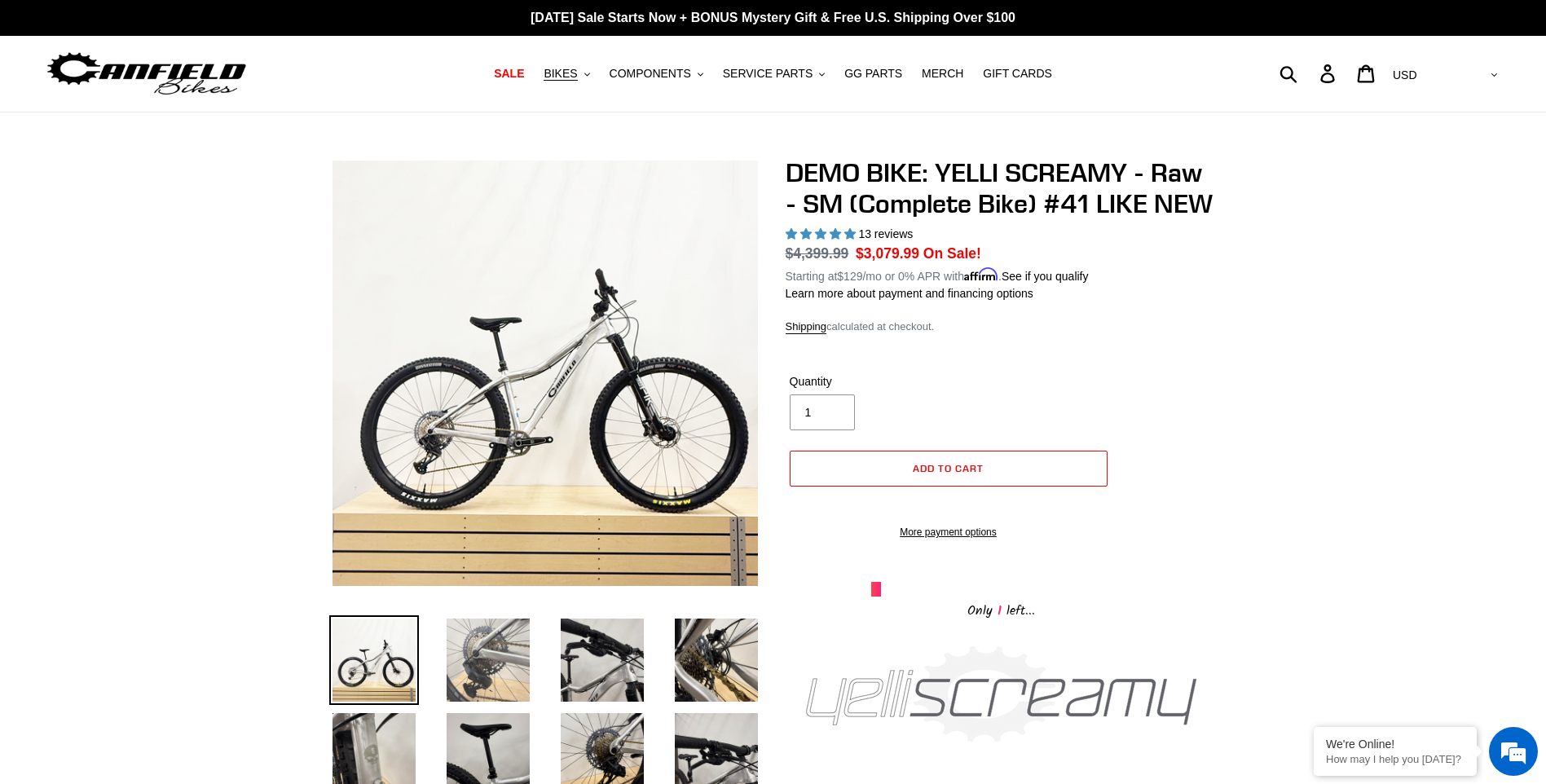
click at [488, 677] on img at bounding box center [488, 659] width 89 height 89
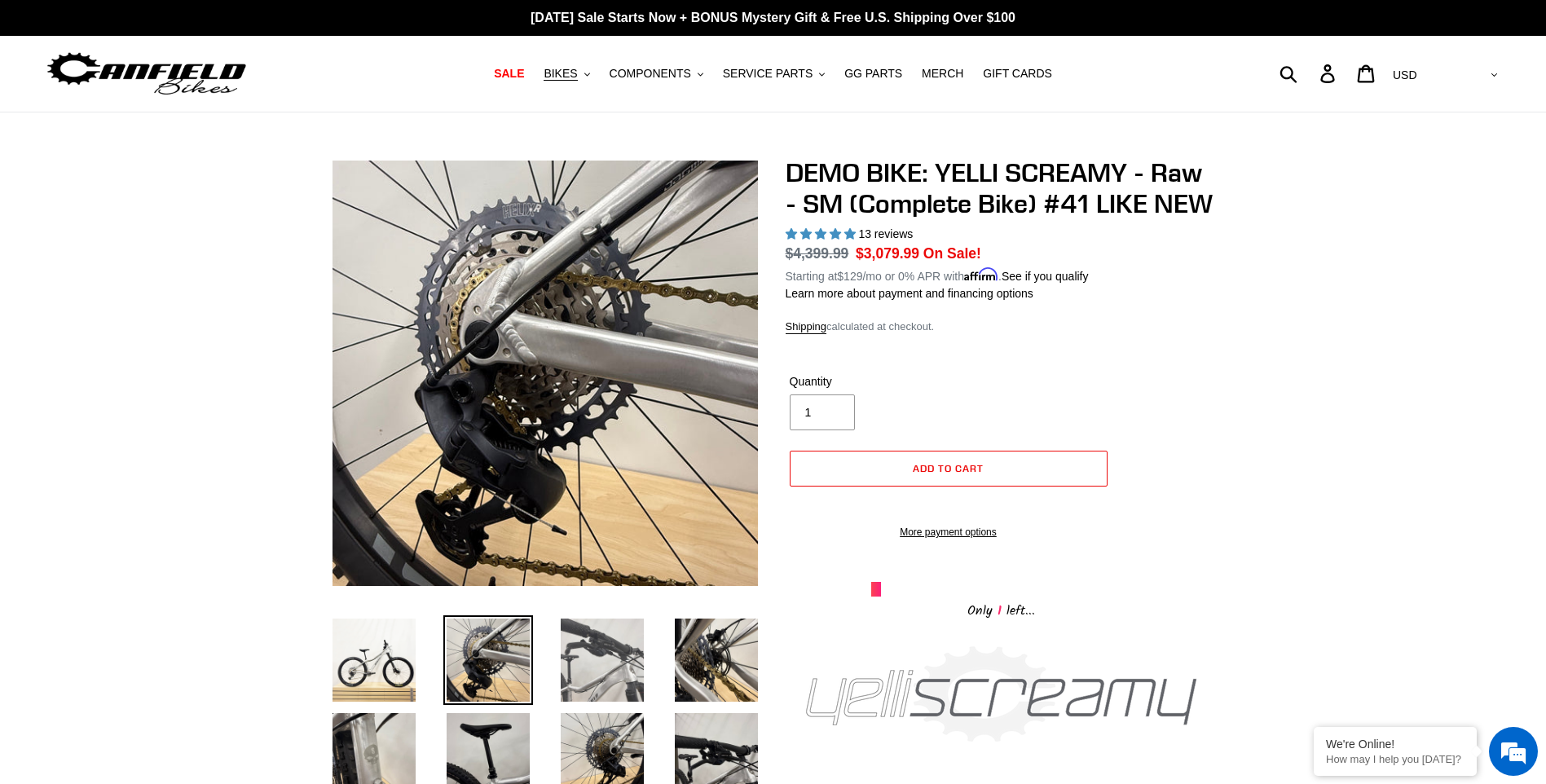
click at [588, 657] on img at bounding box center [602, 659] width 89 height 89
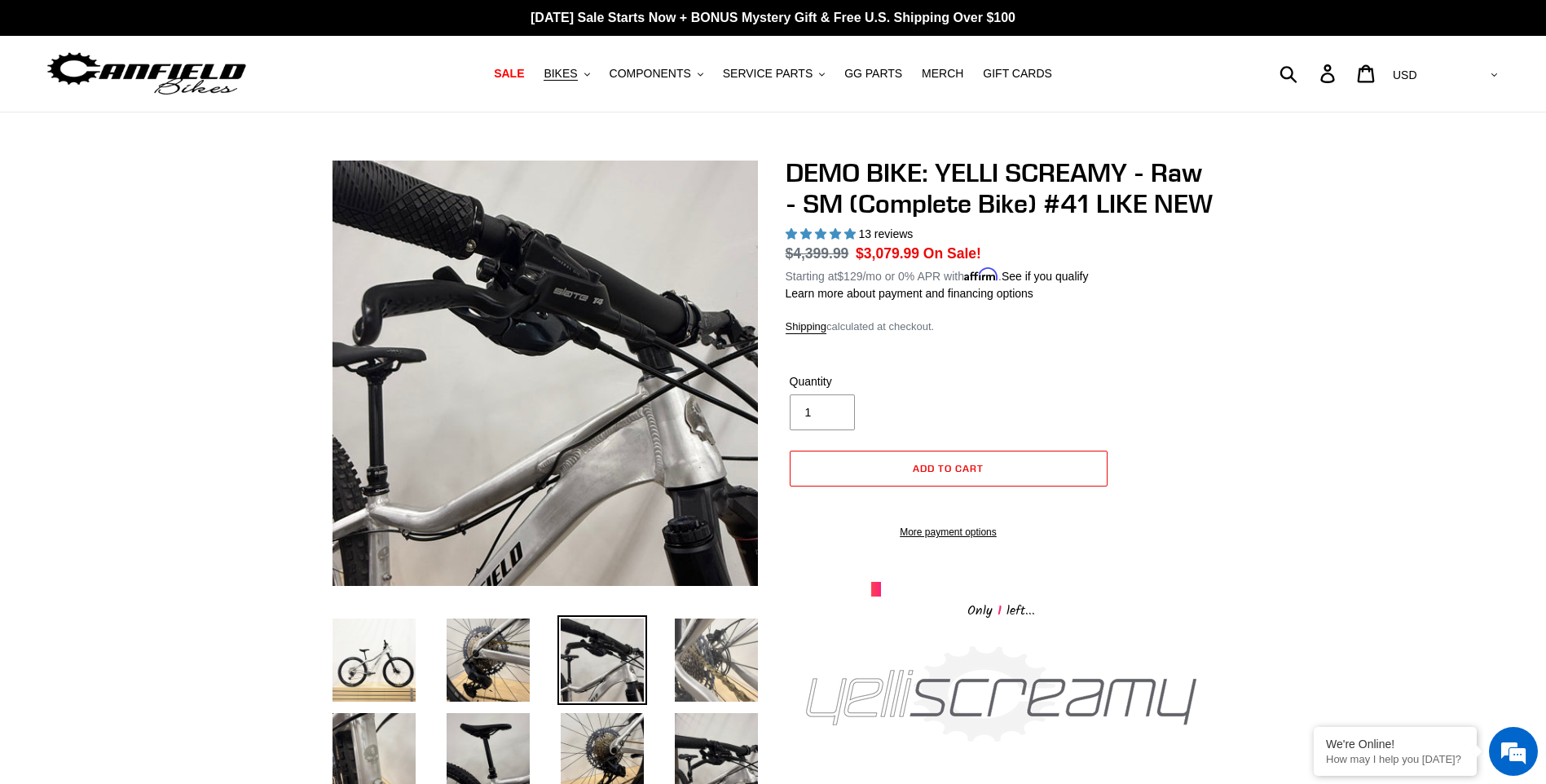
click at [695, 651] on img at bounding box center [716, 659] width 89 height 89
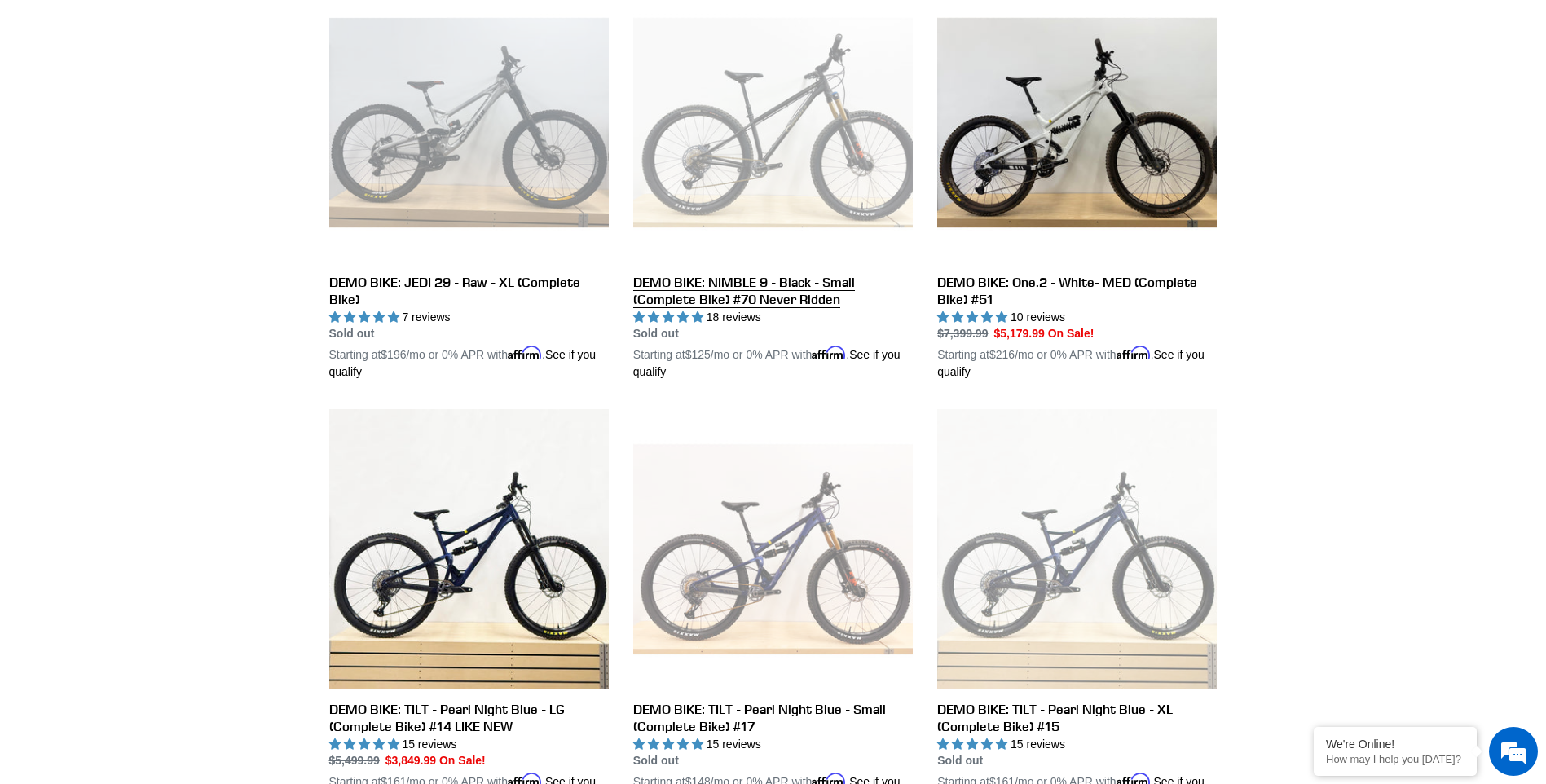
click at [717, 290] on link "DEMO BIKE: NIMBLE 9 - Black - Small (Complete Bike) #70 Never Ridden" at bounding box center [773, 181] width 280 height 398
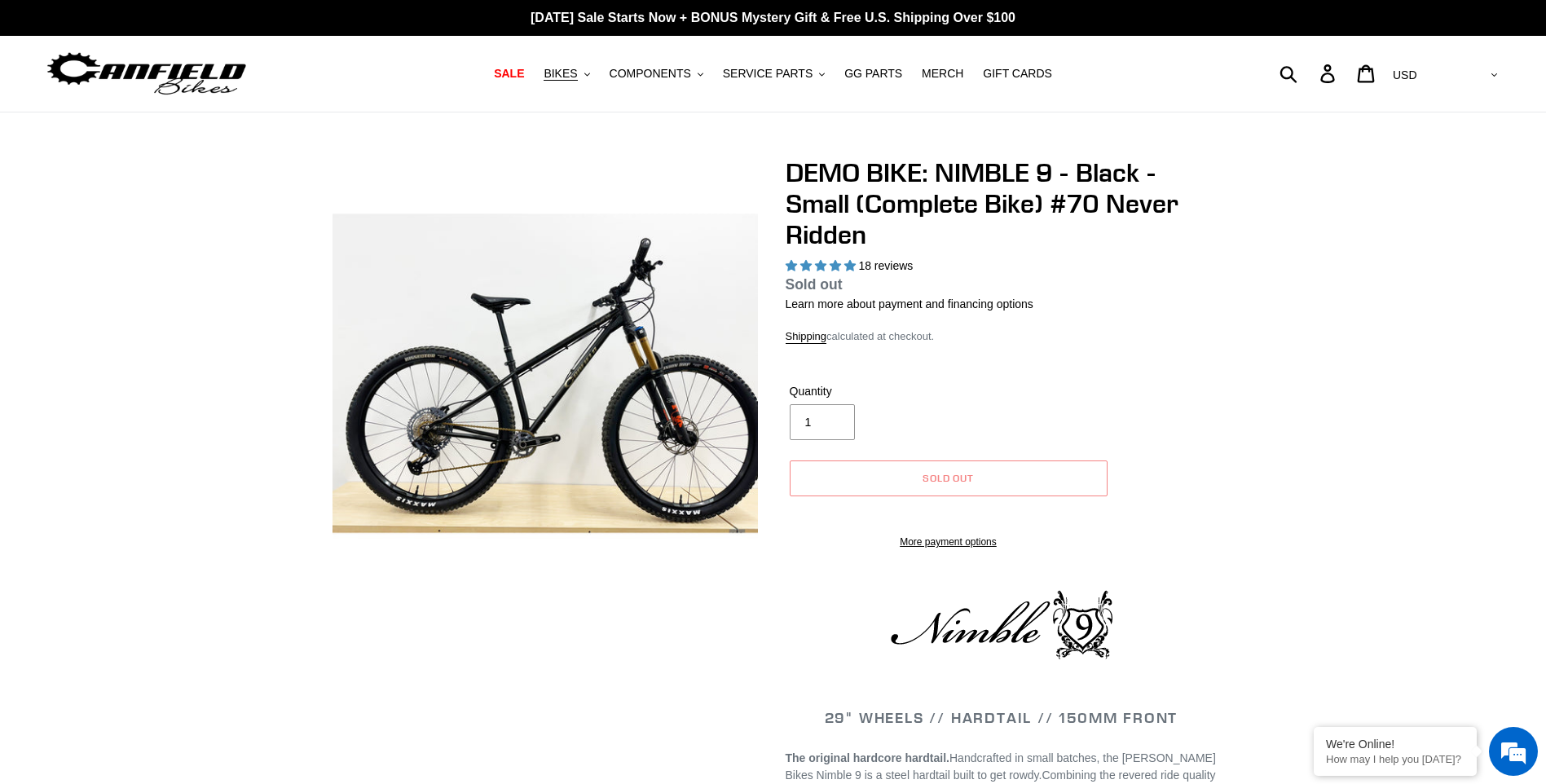
select select "highest-rating"
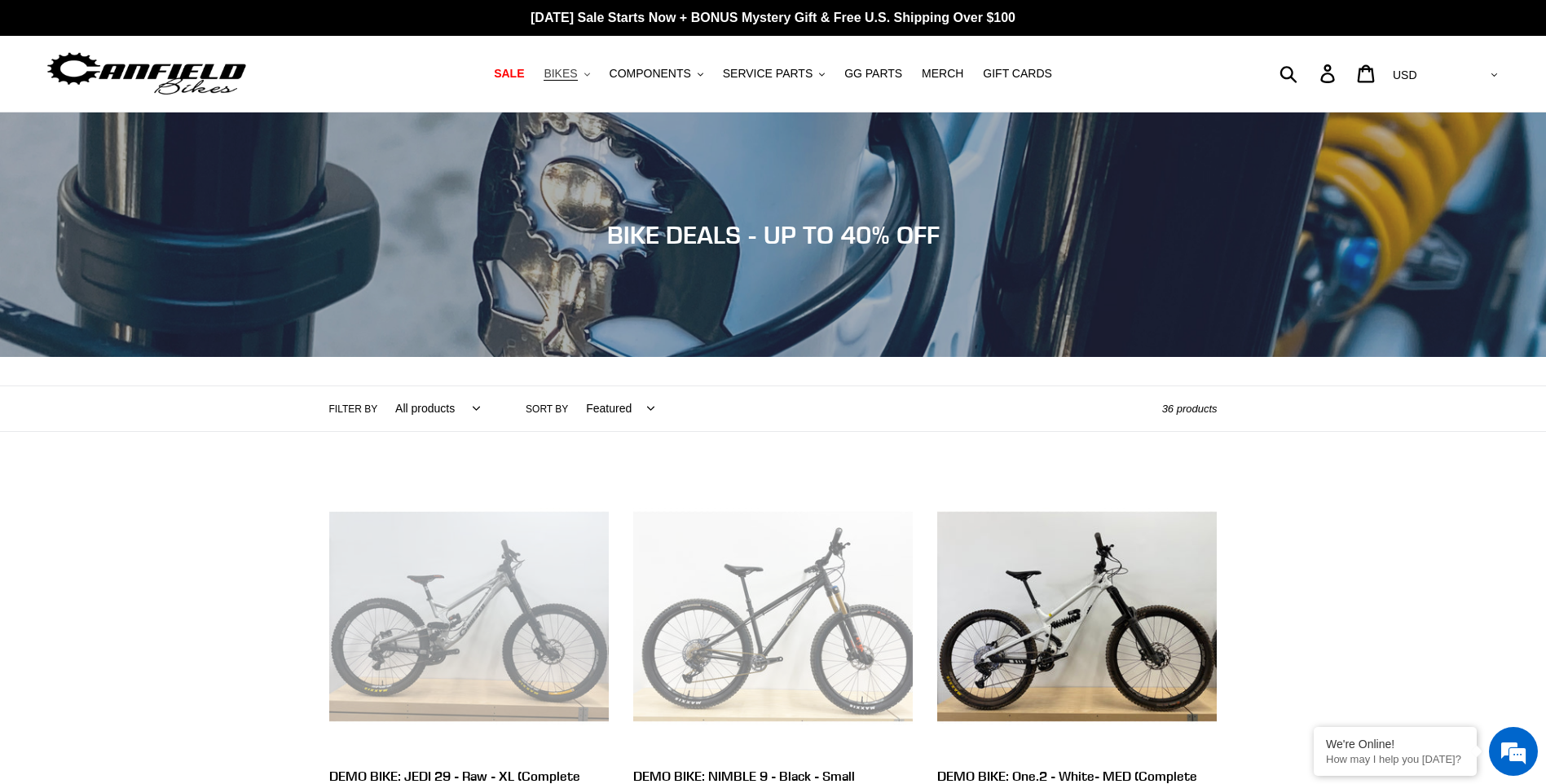
click at [577, 79] on span "BIKES" at bounding box center [560, 74] width 33 height 14
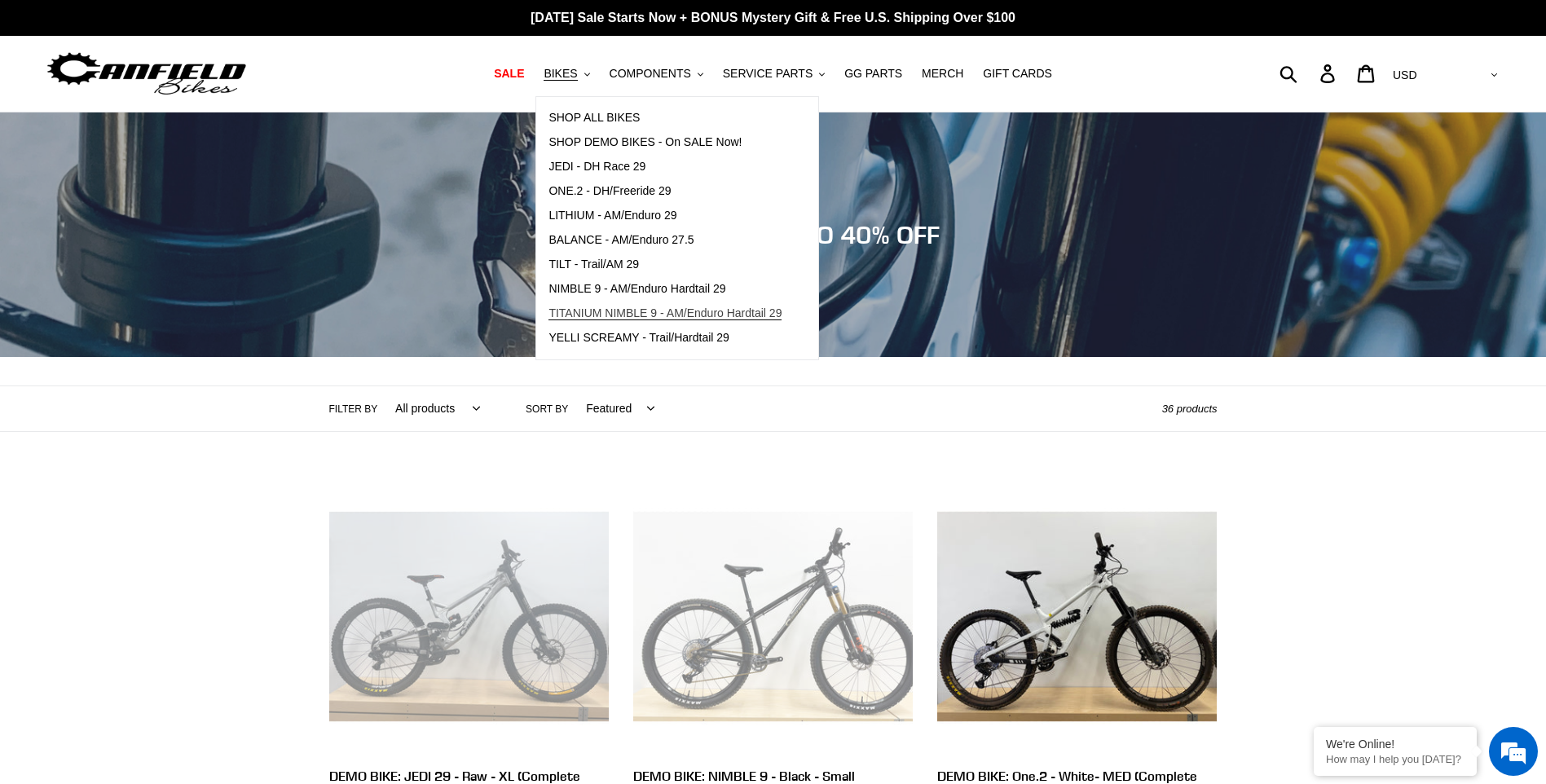
click at [705, 309] on span "TITANIUM NIMBLE 9 - AM/Enduro Hardtail 29" at bounding box center [664, 313] width 233 height 14
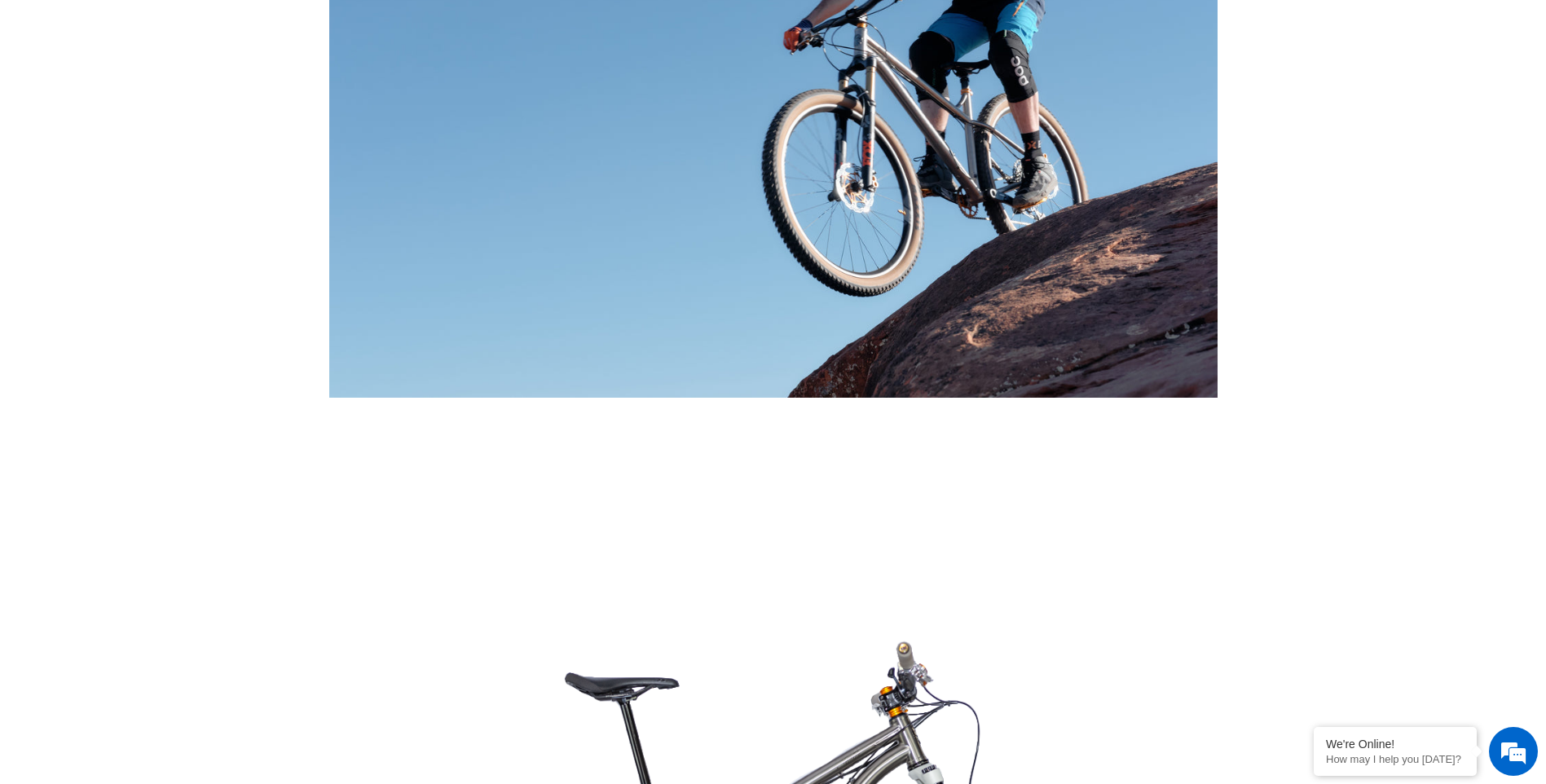
scroll to position [2628, 0]
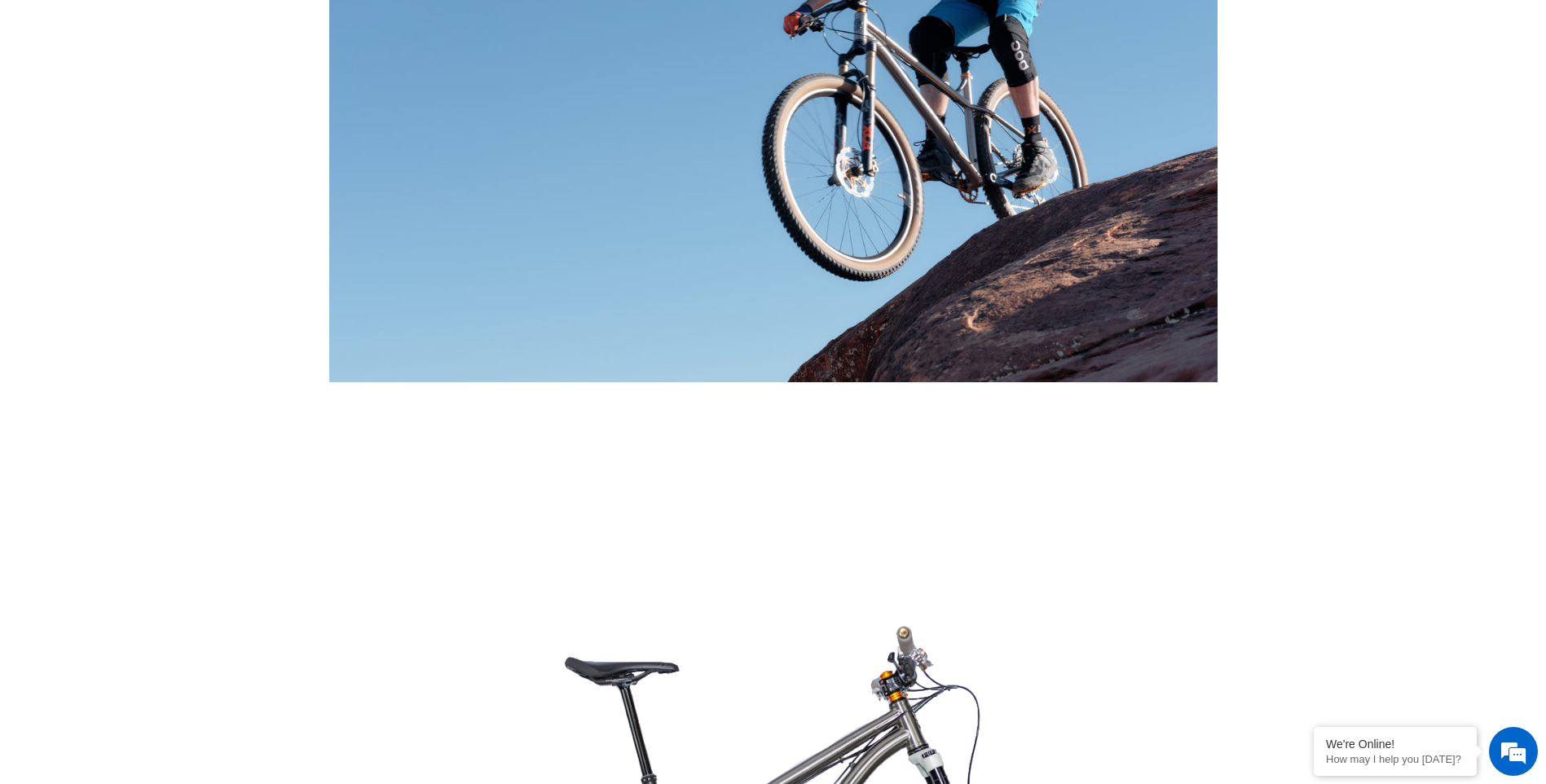
drag, startPoint x: 1550, startPoint y: 771, endPoint x: 1237, endPoint y: 153, distance: 692.7
